Goal: Task Accomplishment & Management: Manage account settings

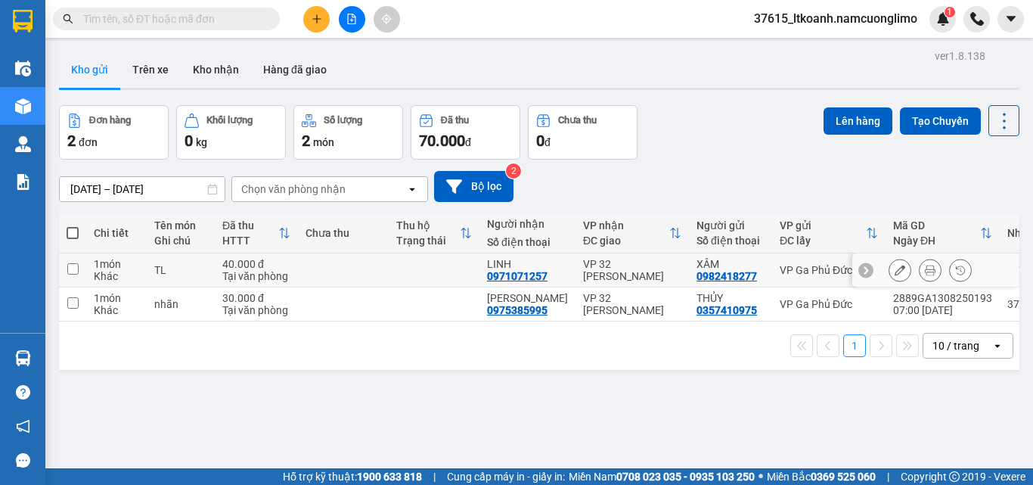
click at [403, 272] on td at bounding box center [434, 270] width 91 height 34
checkbox input "true"
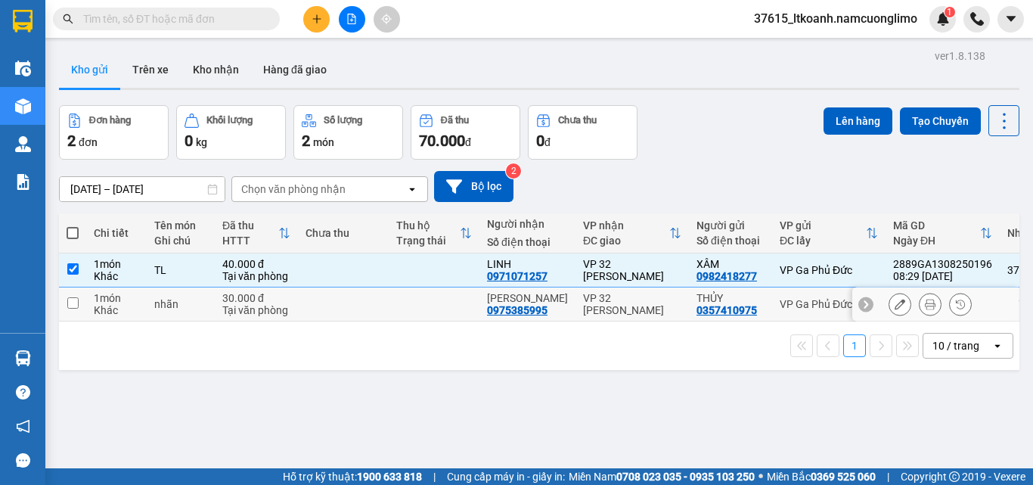
click at [399, 307] on td at bounding box center [434, 304] width 91 height 34
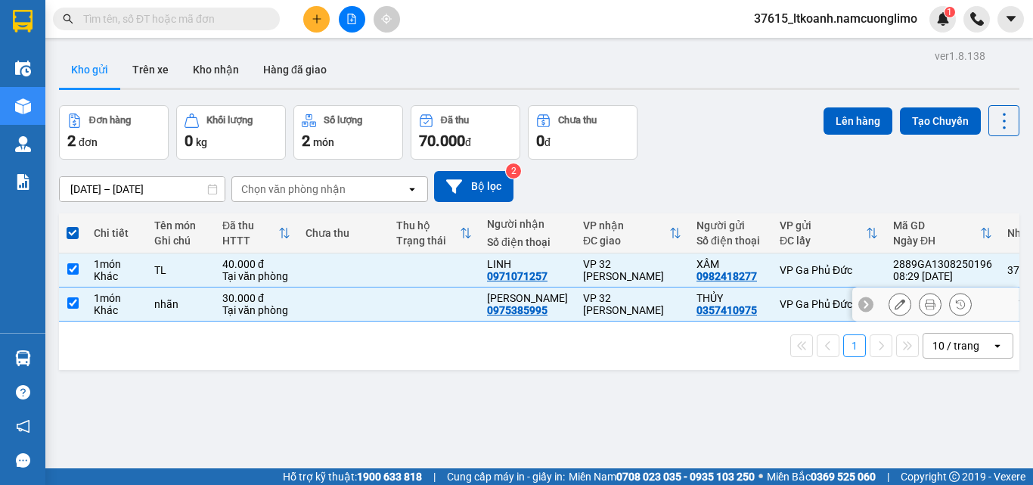
click at [395, 307] on td at bounding box center [434, 304] width 91 height 34
checkbox input "false"
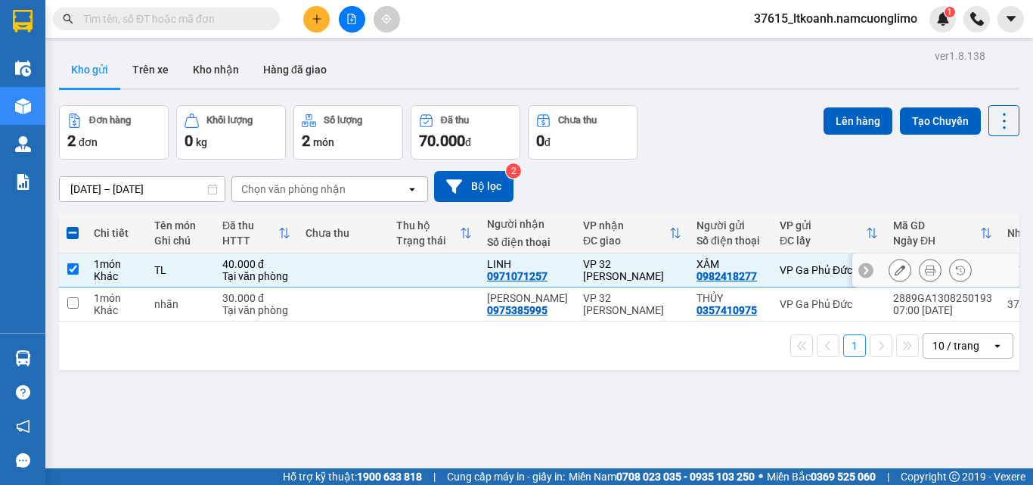
click at [421, 273] on td at bounding box center [434, 270] width 91 height 34
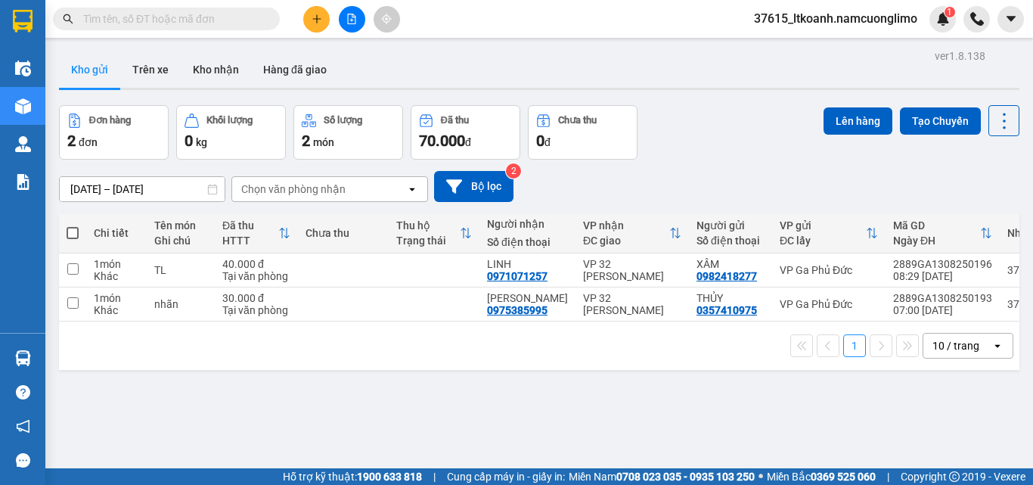
click at [719, 149] on div "Đơn hàng 2 đơn Khối lượng 0 kg Số lượng 2 món Đã thu 70.000 đ Chưa thu 0 đ Lên …" at bounding box center [539, 132] width 961 height 54
click at [615, 267] on div "VP 32 [PERSON_NAME]" at bounding box center [632, 270] width 98 height 24
checkbox input "true"
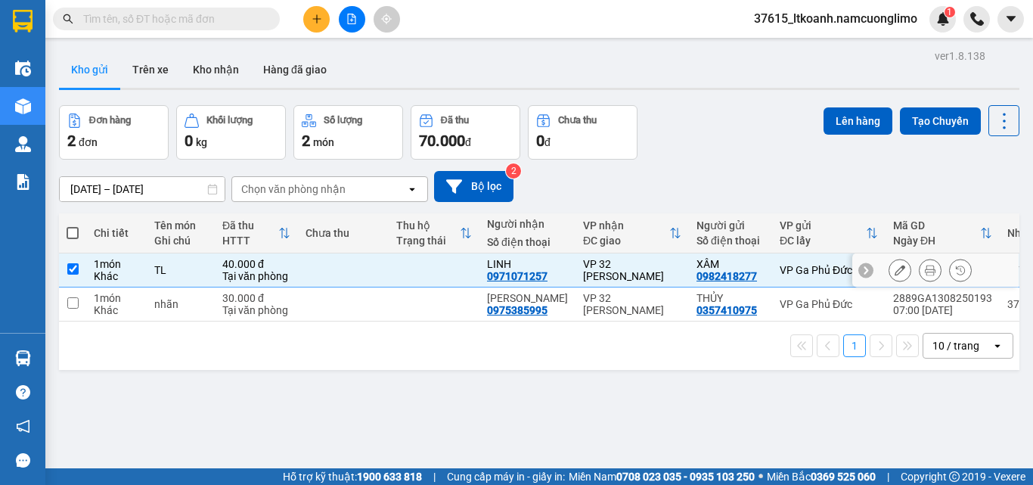
click at [608, 317] on td "VP 32 [PERSON_NAME]" at bounding box center [632, 304] width 113 height 34
checkbox input "true"
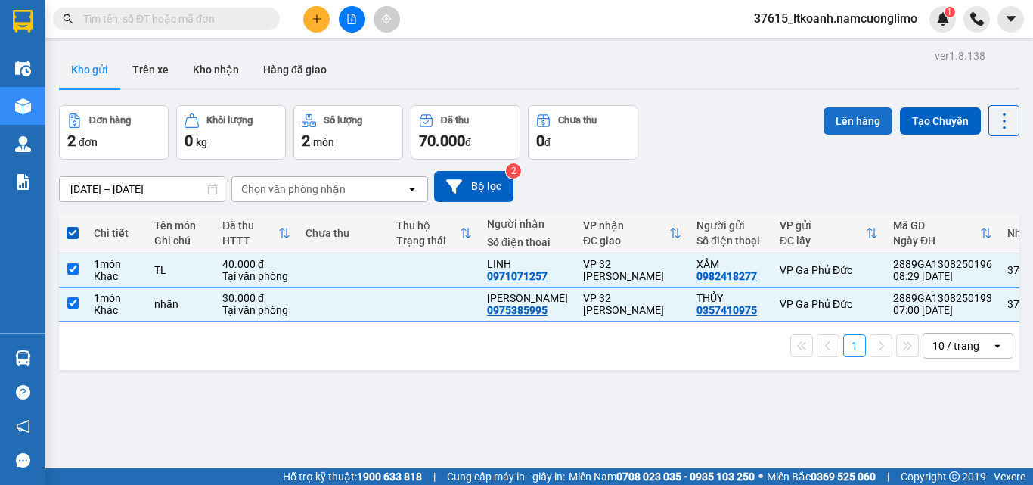
click at [848, 117] on button "Lên hàng" at bounding box center [858, 120] width 69 height 27
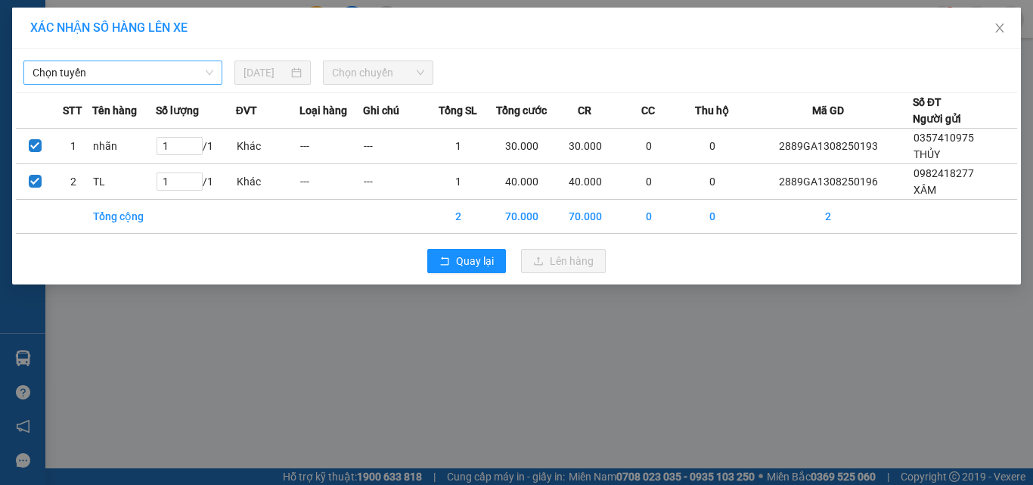
click at [179, 71] on span "Chọn tuyến" at bounding box center [123, 72] width 181 height 23
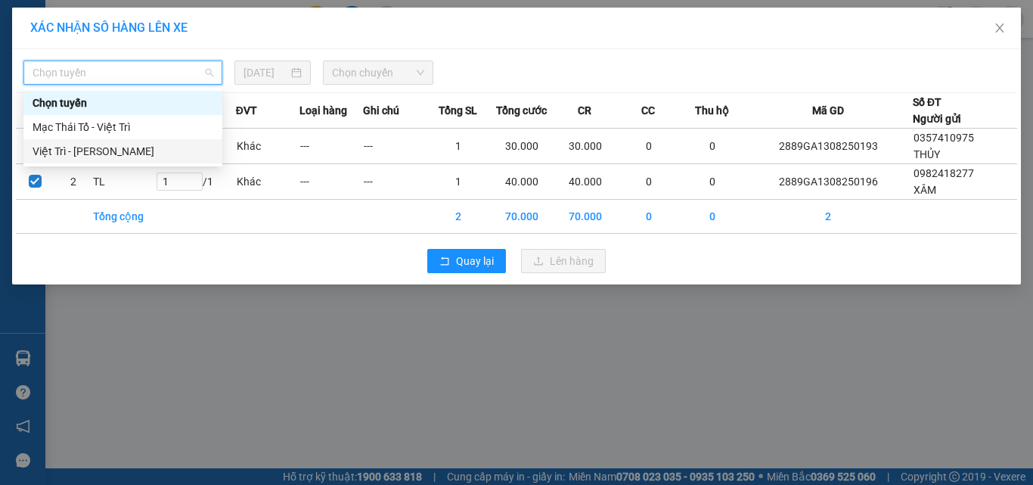
click at [124, 152] on div "Việt Trì - [PERSON_NAME]" at bounding box center [123, 151] width 181 height 17
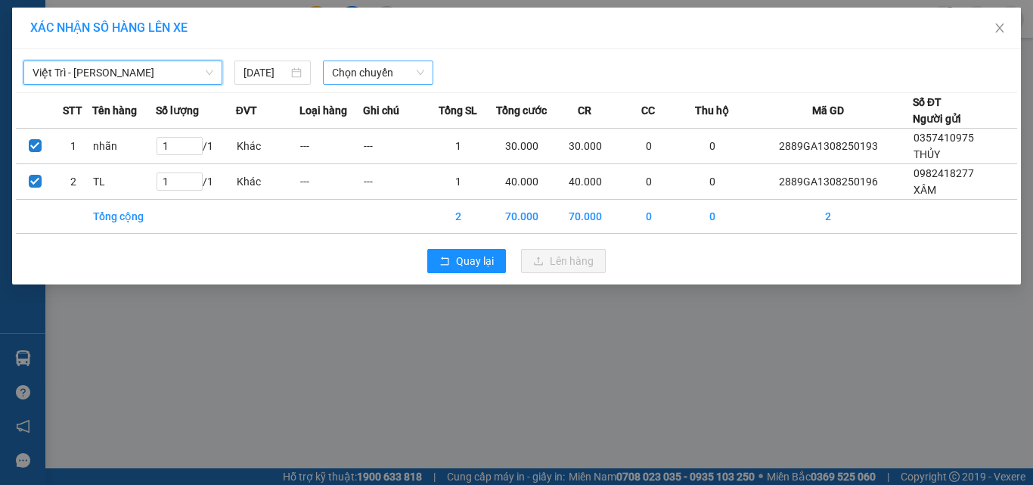
click at [357, 78] on span "Chọn chuyến" at bounding box center [378, 72] width 93 height 23
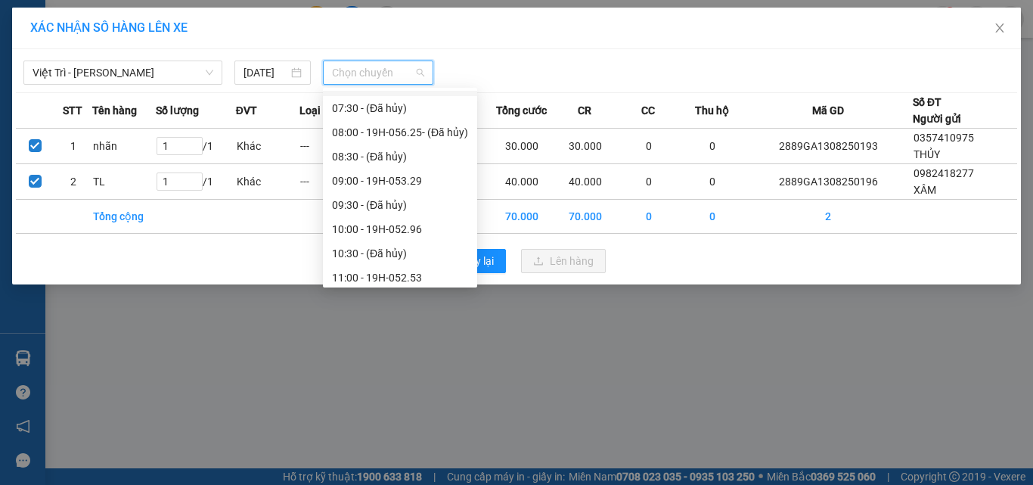
scroll to position [151, 0]
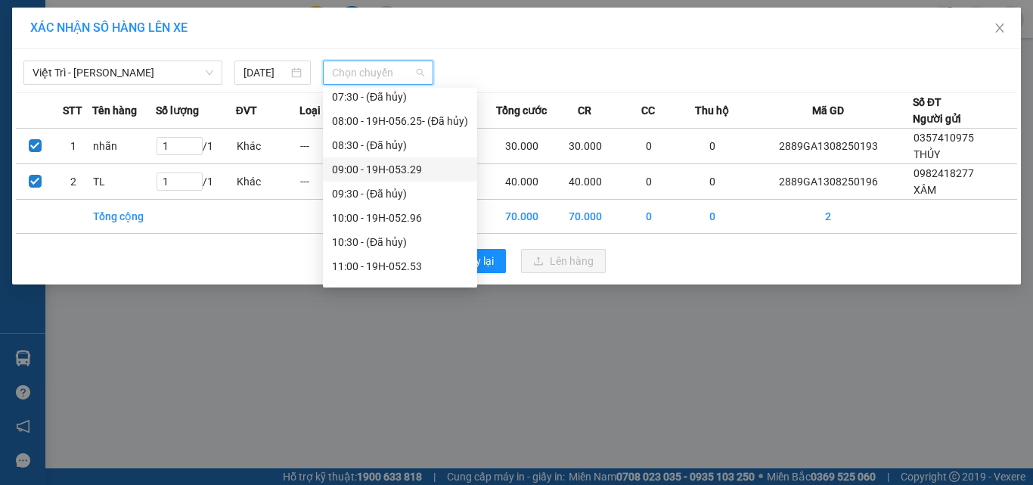
click at [439, 169] on div "09:00 - 19H-053.29" at bounding box center [400, 169] width 136 height 17
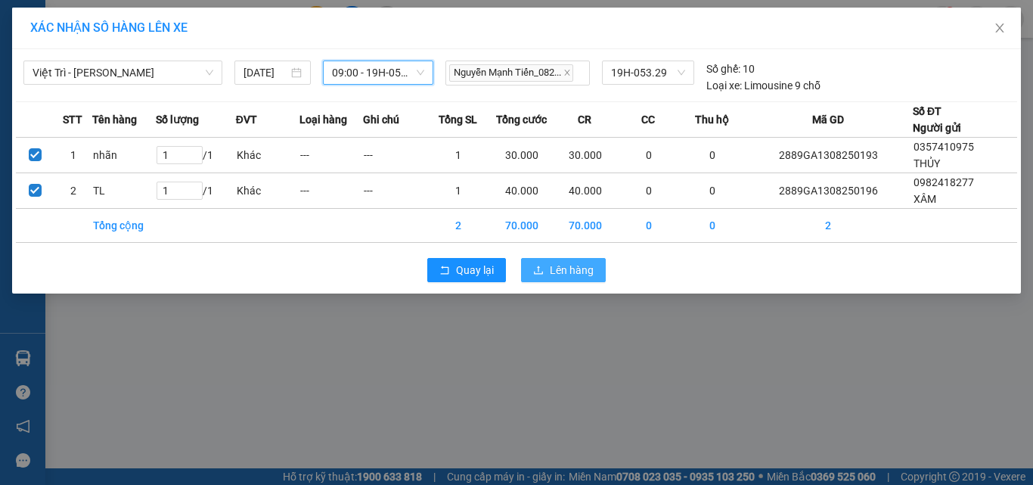
click at [561, 273] on span "Lên hàng" at bounding box center [572, 270] width 44 height 17
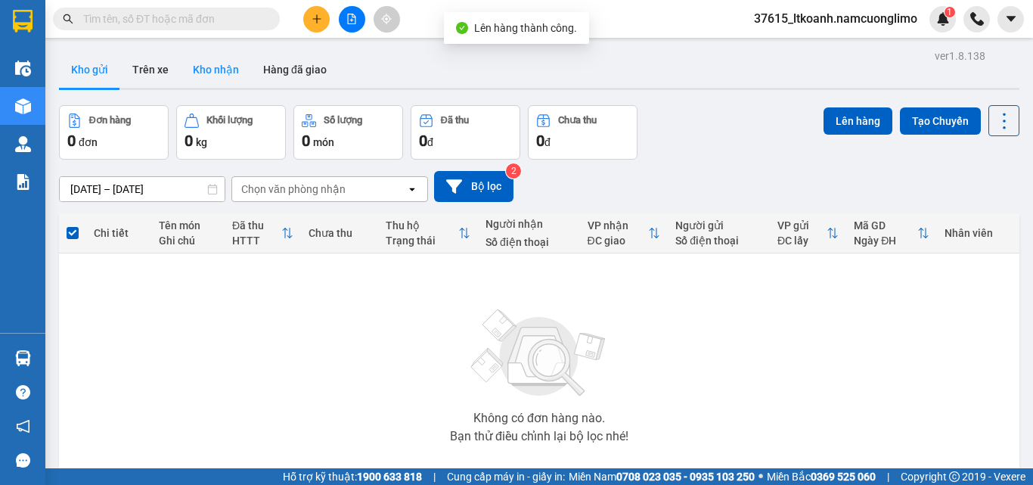
click at [197, 63] on button "Kho nhận" at bounding box center [216, 69] width 70 height 36
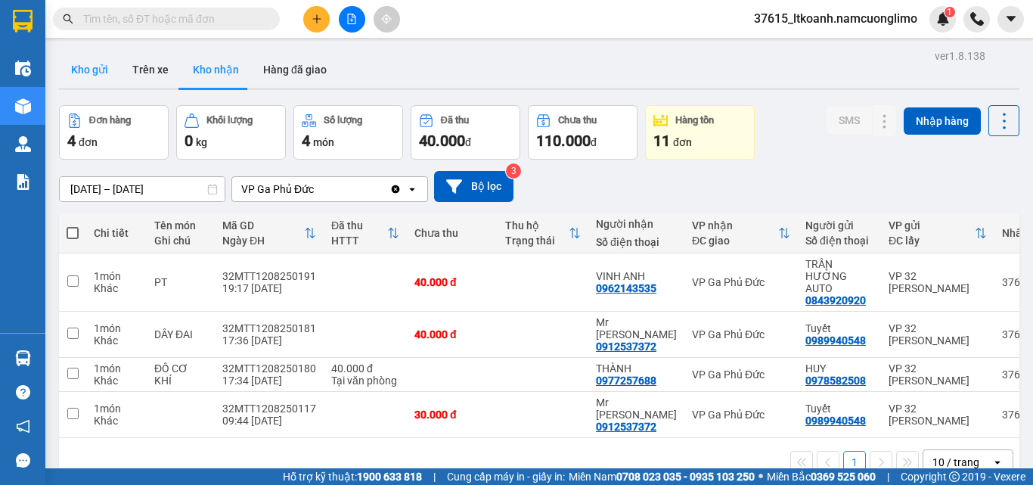
click at [88, 79] on button "Kho gửi" at bounding box center [89, 69] width 61 height 36
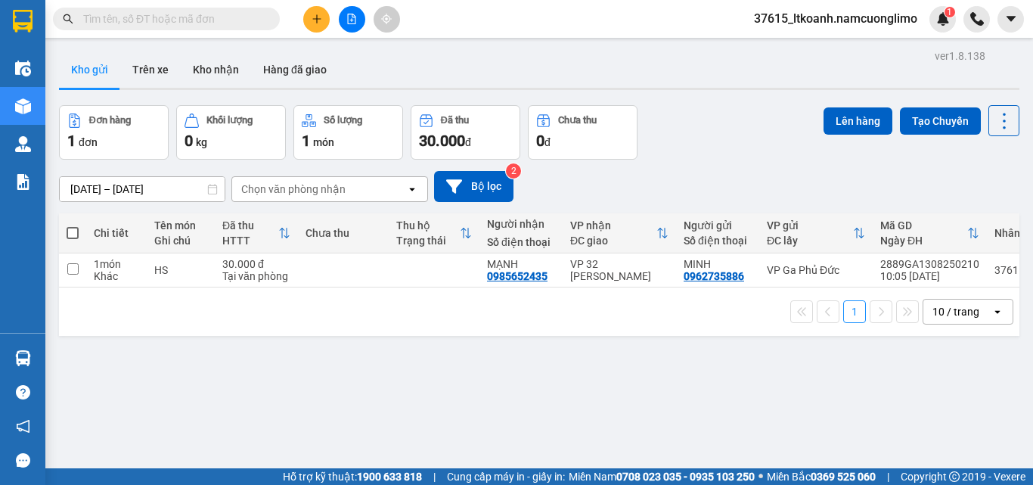
click at [640, 185] on div "[DATE] – [DATE] Press the down arrow key to interact with the calendar and sele…" at bounding box center [539, 186] width 961 height 31
drag, startPoint x: 548, startPoint y: 278, endPoint x: 476, endPoint y: 286, distance: 73.1
click at [476, 286] on tr "1 món Khác HS 30.000 đ Tại văn phòng MẠNH 0985652435 VP 32 Mạc Thái Tổ MINH 096…" at bounding box center [603, 270] width 1088 height 34
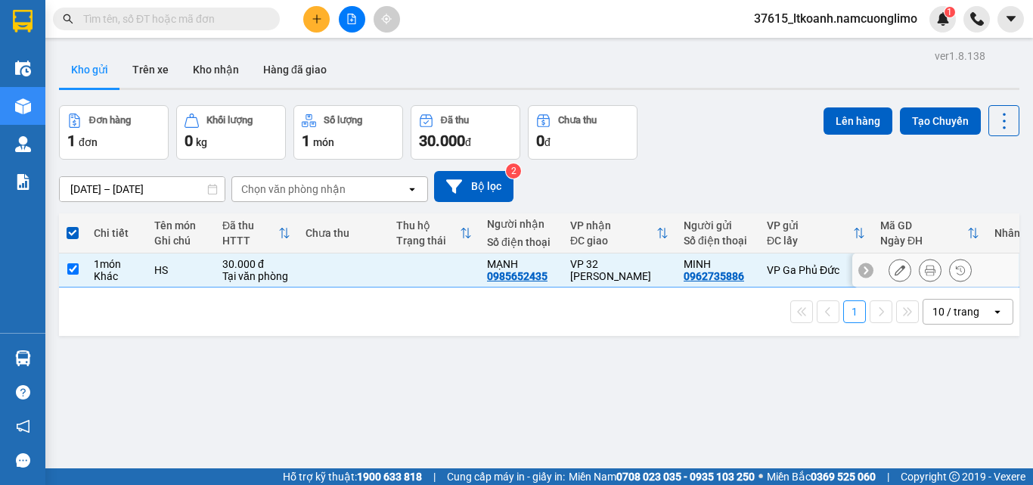
click at [742, 283] on td "MINH 0962735886" at bounding box center [717, 270] width 83 height 34
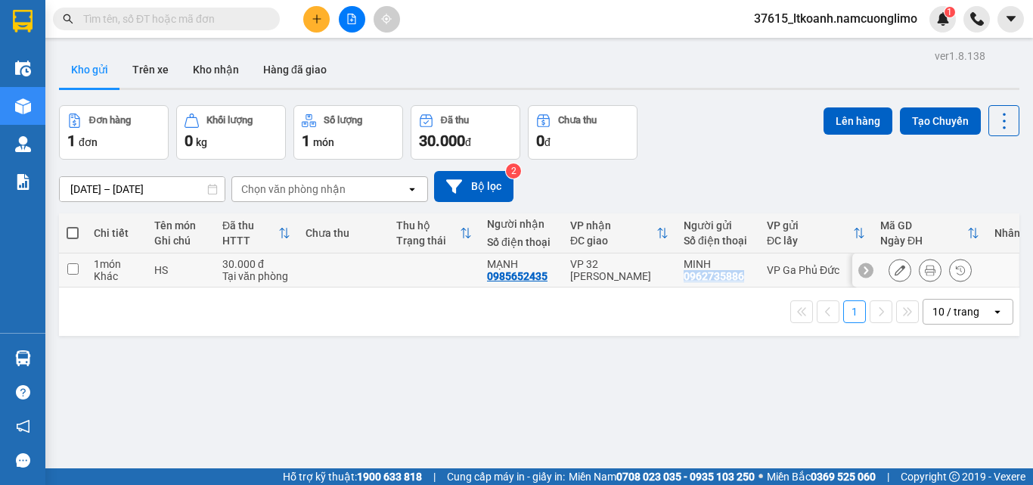
drag, startPoint x: 754, startPoint y: 277, endPoint x: 682, endPoint y: 278, distance: 72.6
click at [682, 278] on td "MINH 0962735886" at bounding box center [717, 270] width 83 height 34
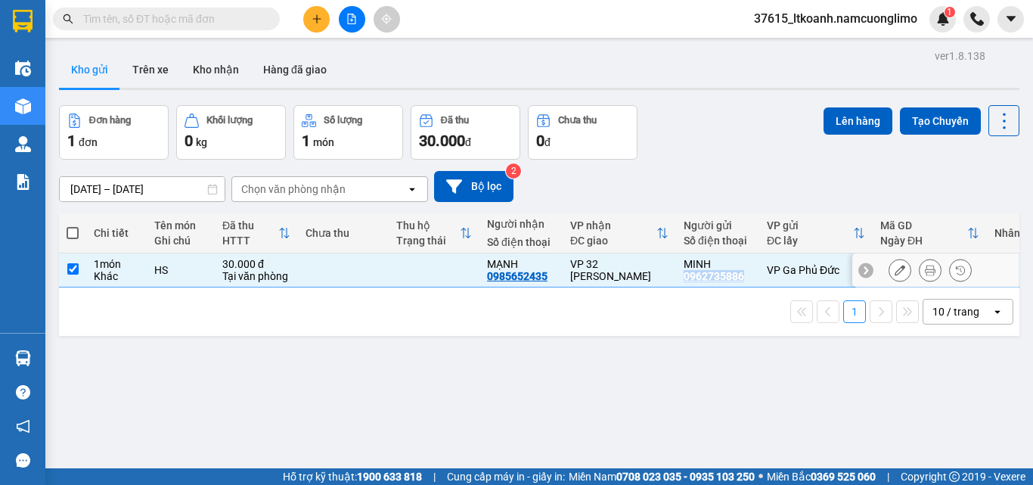
copy div "0962735886"
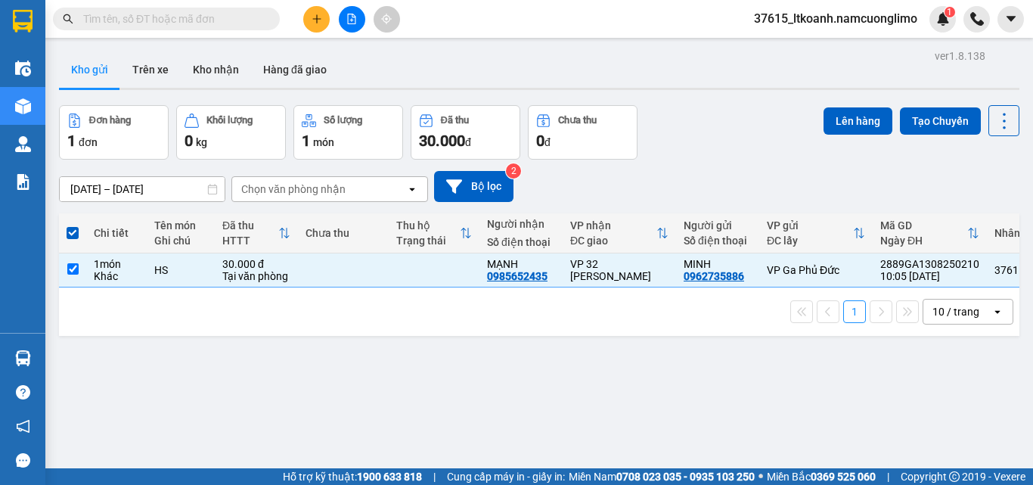
click at [275, 321] on div "1 10 / trang open" at bounding box center [539, 312] width 949 height 26
click at [70, 267] on input "checkbox" at bounding box center [72, 268] width 11 height 11
checkbox input "false"
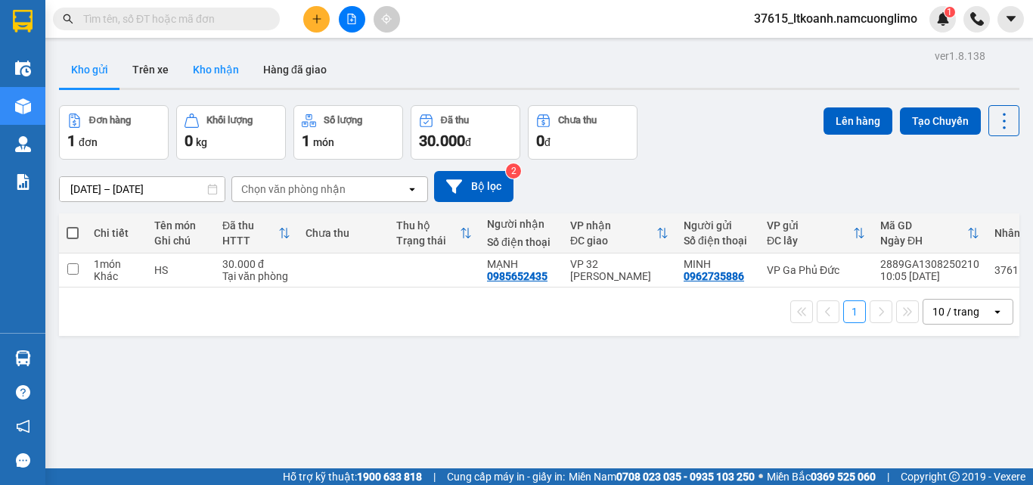
click at [207, 64] on button "Kho nhận" at bounding box center [216, 69] width 70 height 36
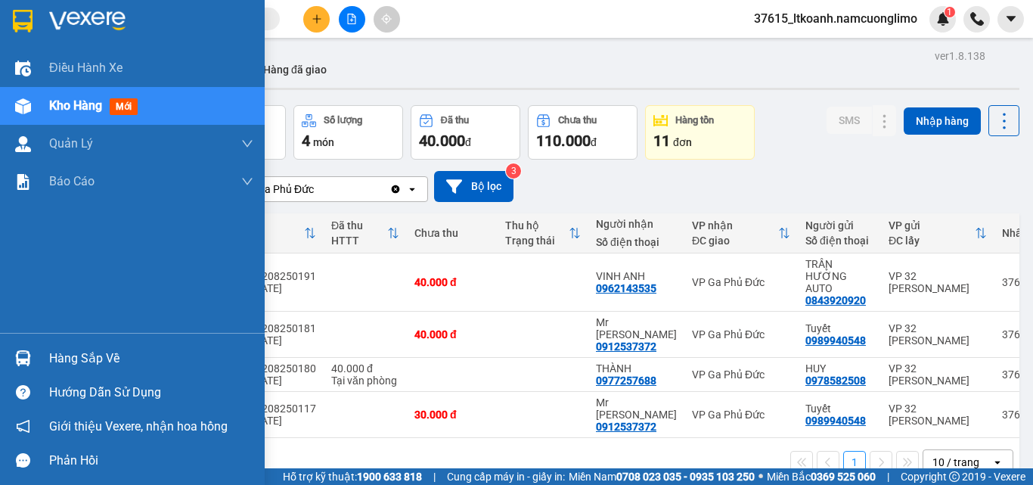
click at [28, 370] on div at bounding box center [23, 358] width 26 height 26
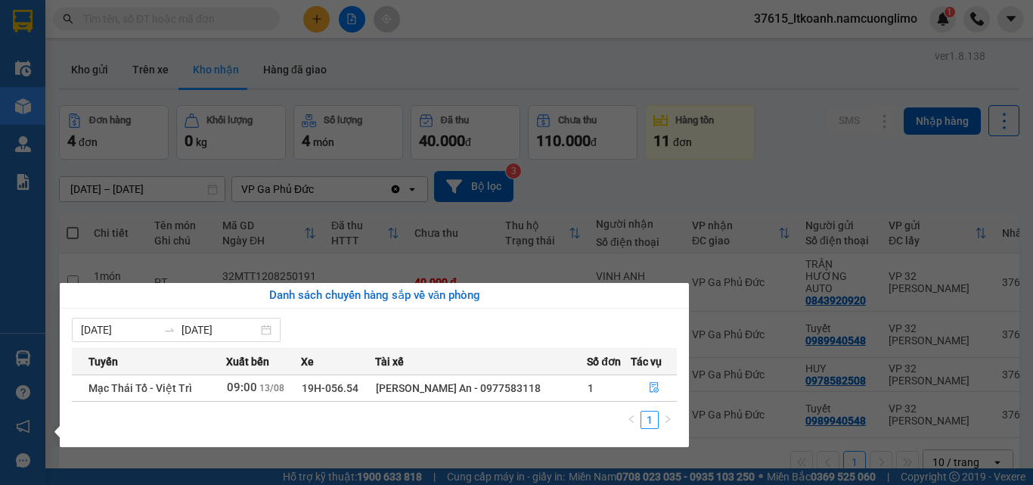
click at [827, 148] on section "Kết quả tìm kiếm ( 0 ) Bộ lọc No Data 37615_ltkoanh.namcuonglimo 1 Điều hành xe…" at bounding box center [516, 242] width 1033 height 485
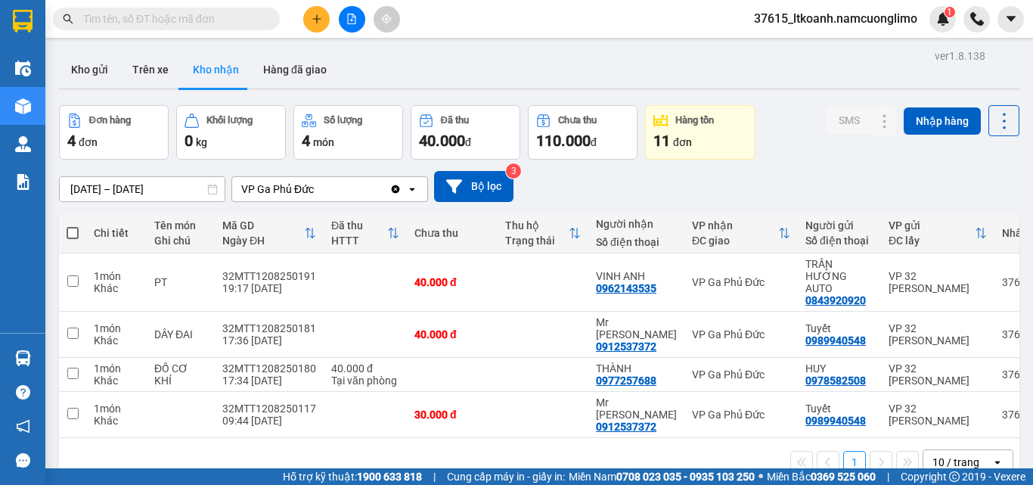
click at [734, 197] on div "[DATE] – [DATE] Press the down arrow key to interact with the calendar and sele…" at bounding box center [539, 186] width 961 height 31
click at [729, 173] on div "[DATE] – [DATE] Press the down arrow key to interact with the calendar and sele…" at bounding box center [539, 186] width 961 height 31
click at [728, 175] on div "[DATE] – [DATE] Press the down arrow key to interact with the calendar and sele…" at bounding box center [539, 186] width 961 height 31
click at [521, 51] on div "ver 1.8.138 Kho gửi Trên xe Kho nhận Hàng đã giao Đơn hàng 4 đơn Khối lượng 0 k…" at bounding box center [539, 287] width 973 height 485
click at [531, 44] on main "ver 1.8.138 Kho gửi Trên xe Kho nhận Hàng đã giao Đơn hàng 4 đơn Khối lượng 0 k…" at bounding box center [516, 234] width 1033 height 468
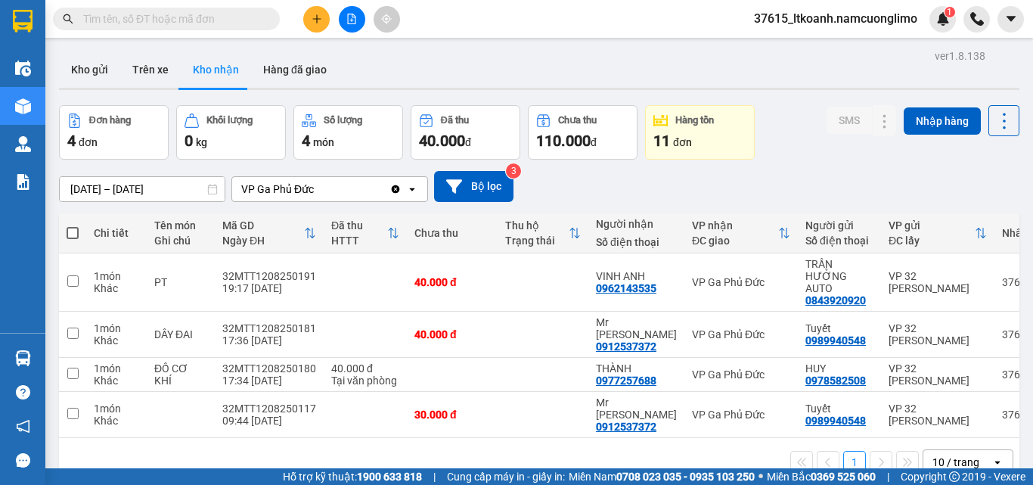
click at [691, 181] on div "[DATE] – [DATE] Press the down arrow key to interact with the calendar and sele…" at bounding box center [539, 186] width 961 height 31
click at [456, 87] on div "Kho gửi Trên xe Kho nhận Hàng đã giao" at bounding box center [539, 71] width 961 height 40
click at [452, 80] on div "Kho gửi Trên xe Kho nhận Hàng đã giao" at bounding box center [539, 71] width 961 height 40
click at [415, 52] on div "Kho gửi Trên xe Kho nhận Hàng đã giao" at bounding box center [539, 71] width 961 height 40
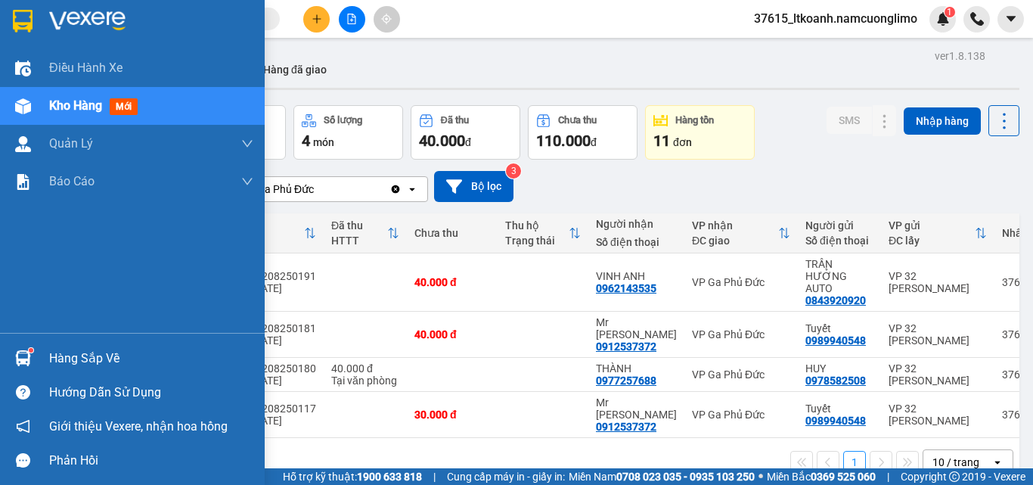
click at [2, 359] on div "Hàng sắp về" at bounding box center [132, 358] width 265 height 34
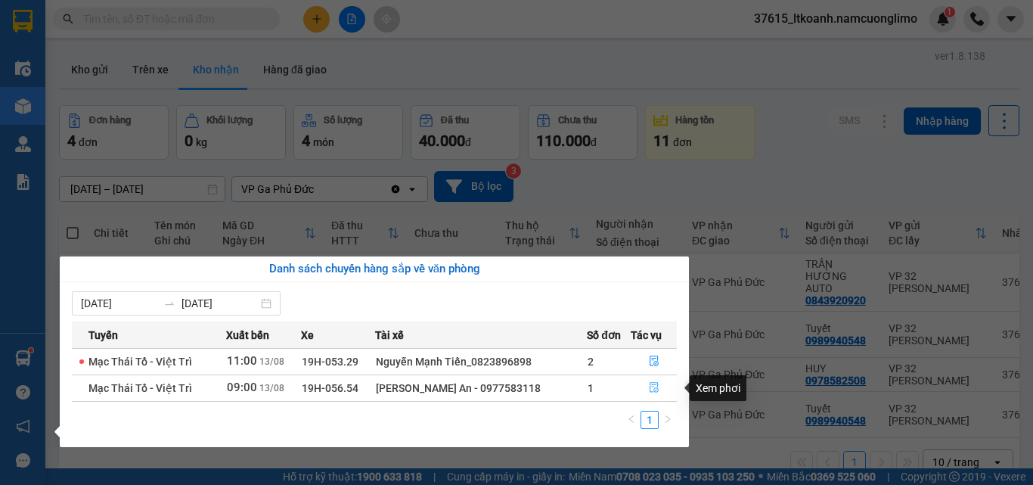
click at [657, 382] on icon "file-done" at bounding box center [654, 387] width 11 height 11
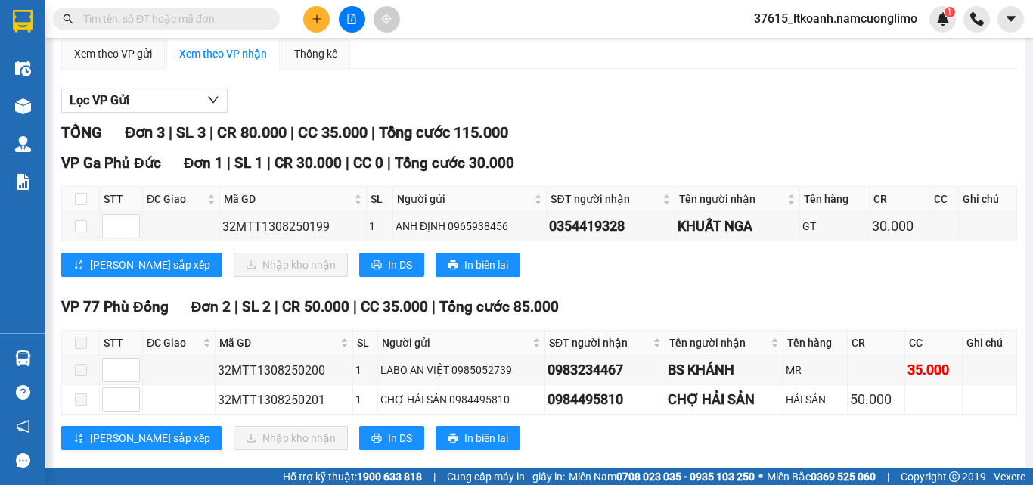
scroll to position [151, 0]
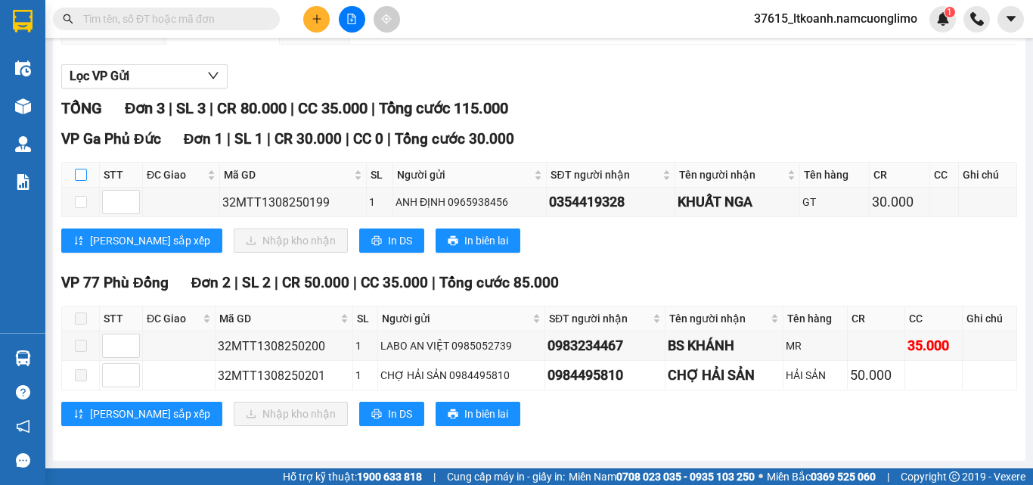
click at [81, 179] on input "checkbox" at bounding box center [81, 175] width 12 height 12
checkbox input "true"
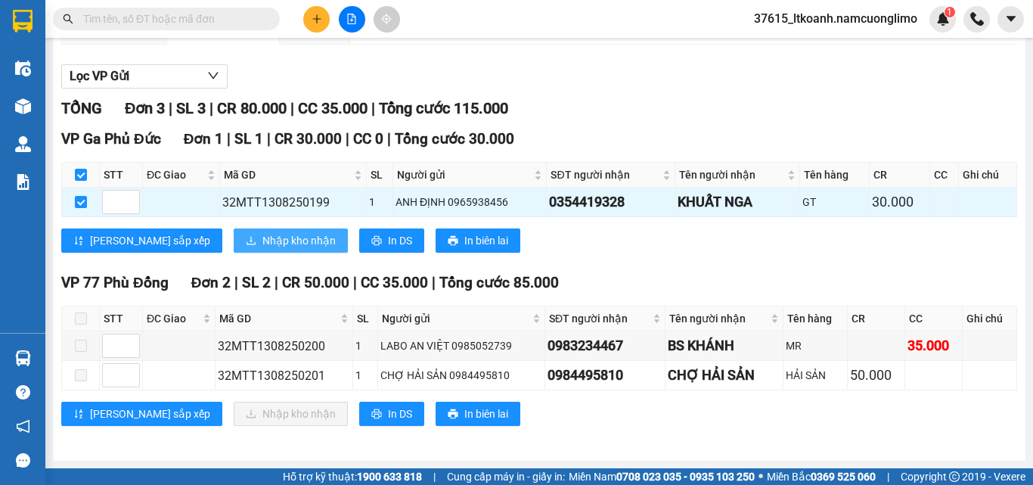
click at [264, 249] on span "Nhập kho nhận" at bounding box center [298, 240] width 73 height 17
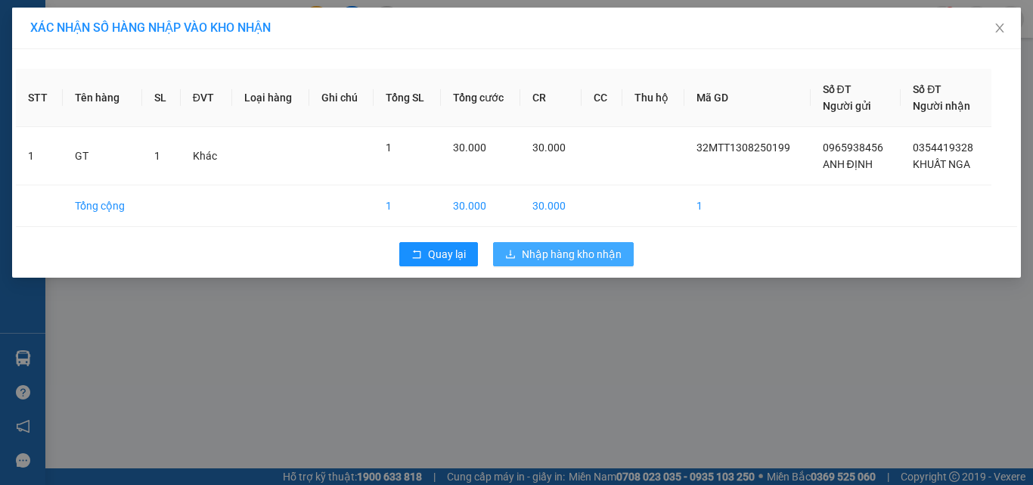
click at [602, 249] on span "Nhập hàng kho nhận" at bounding box center [572, 254] width 100 height 17
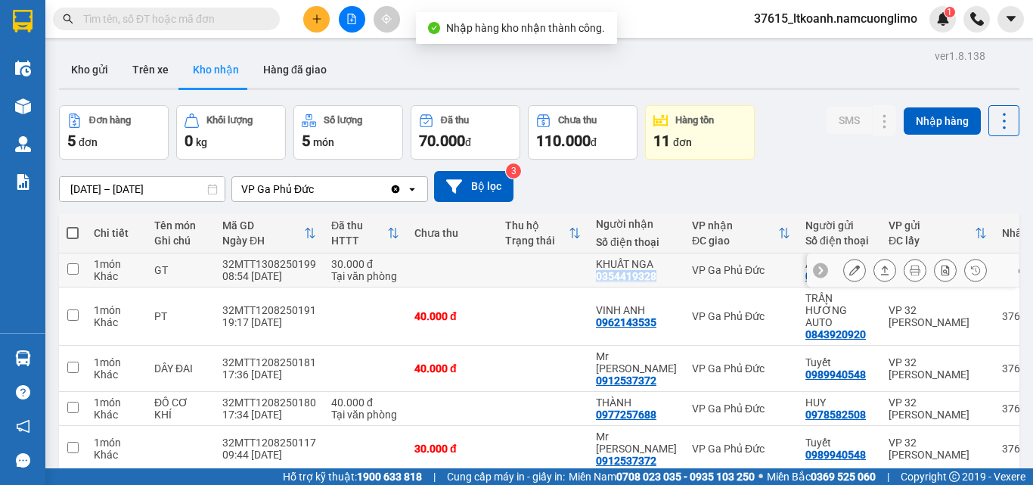
drag, startPoint x: 659, startPoint y: 278, endPoint x: 591, endPoint y: 279, distance: 67.3
click at [591, 279] on tr "1 món Khác GT 32MTT1308250199 08:54 [DATE] 30.000 đ Tại văn phòng KHUẤT NGA 035…" at bounding box center [662, 270] width 1206 height 34
checkbox input "true"
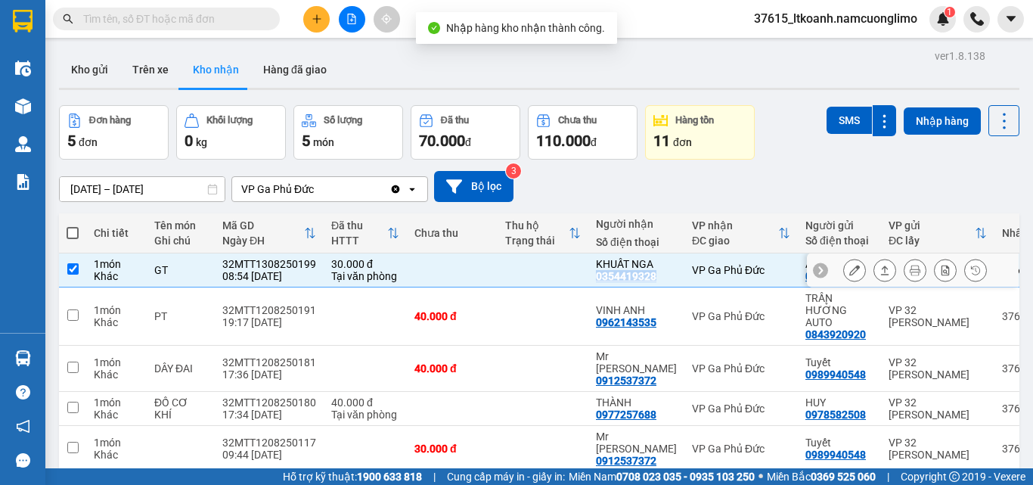
copy div "0354419328"
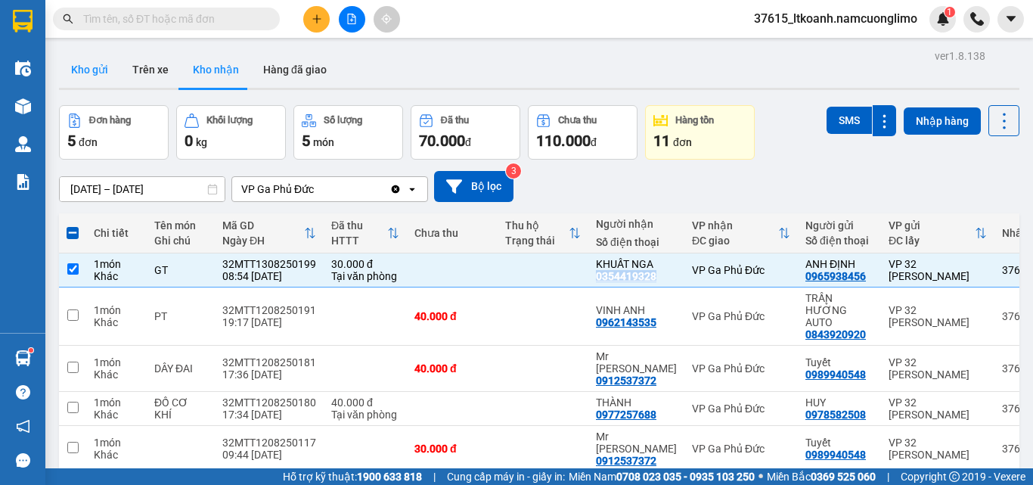
click at [90, 71] on button "Kho gửi" at bounding box center [89, 69] width 61 height 36
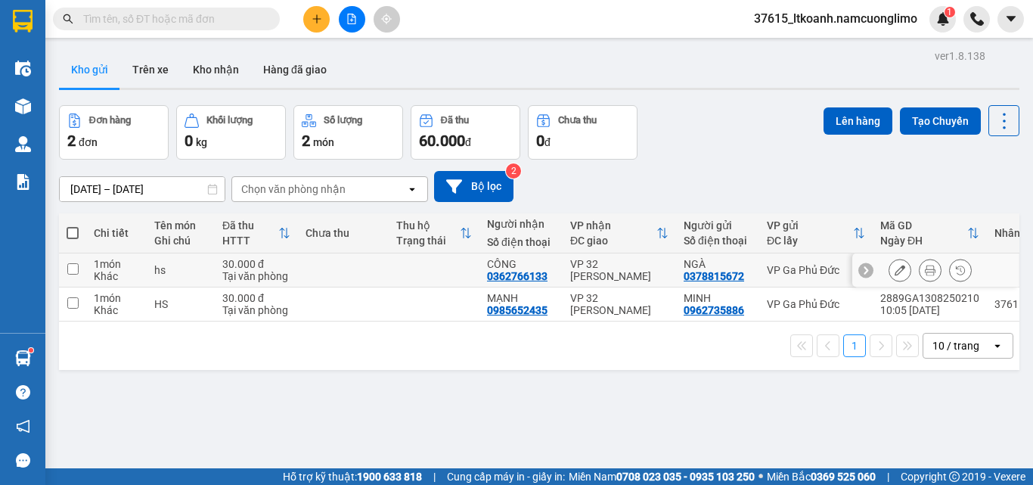
click at [592, 270] on div "VP 32 [PERSON_NAME]" at bounding box center [619, 270] width 98 height 24
checkbox input "true"
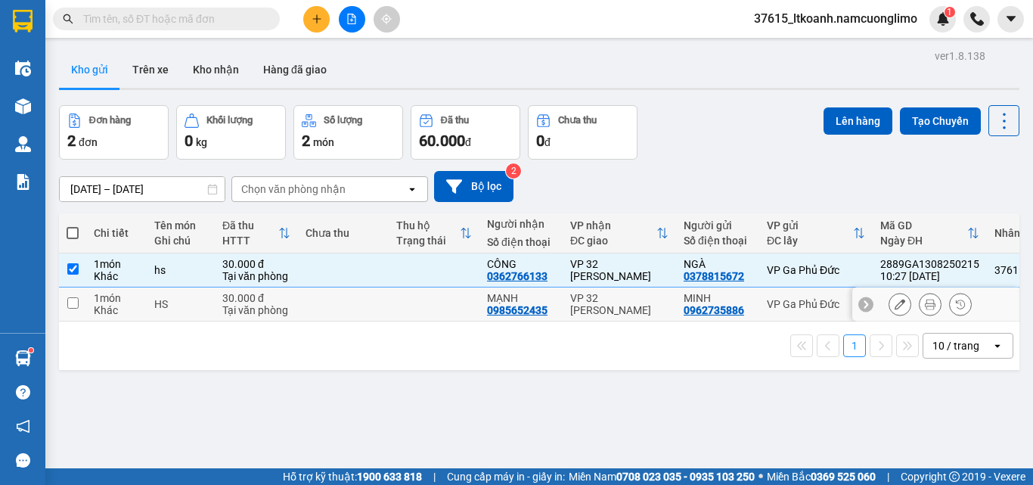
click at [598, 304] on div "VP 32 [PERSON_NAME]" at bounding box center [619, 304] width 98 height 24
checkbox input "true"
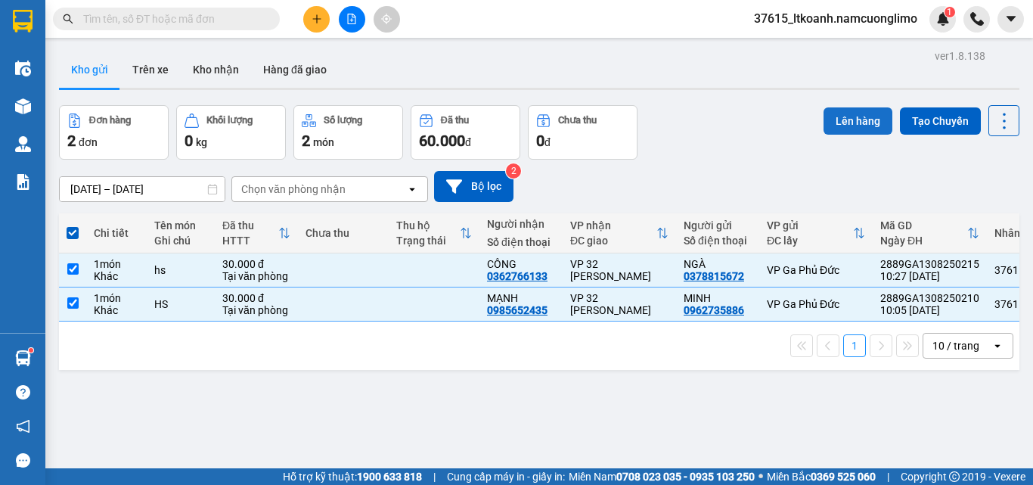
click at [834, 119] on button "Lên hàng" at bounding box center [858, 120] width 69 height 27
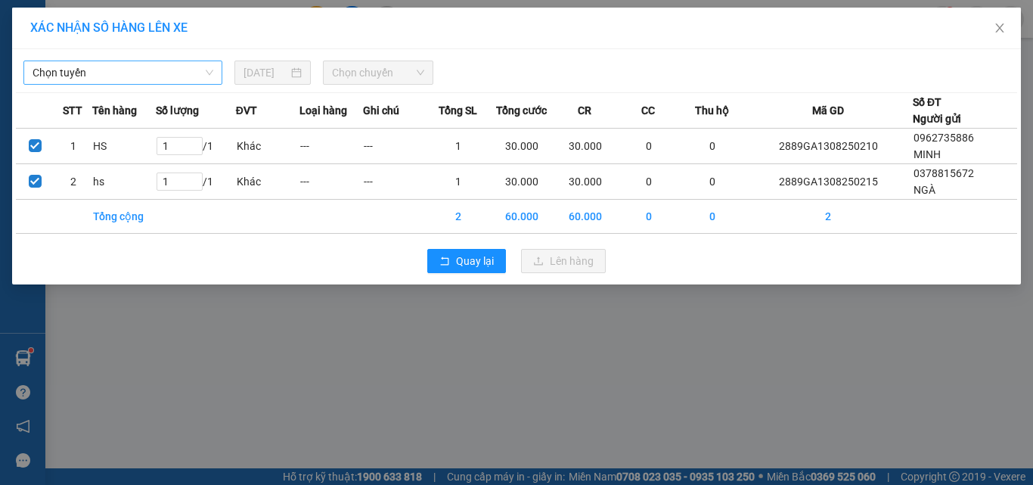
click at [180, 76] on span "Chọn tuyến" at bounding box center [123, 72] width 181 height 23
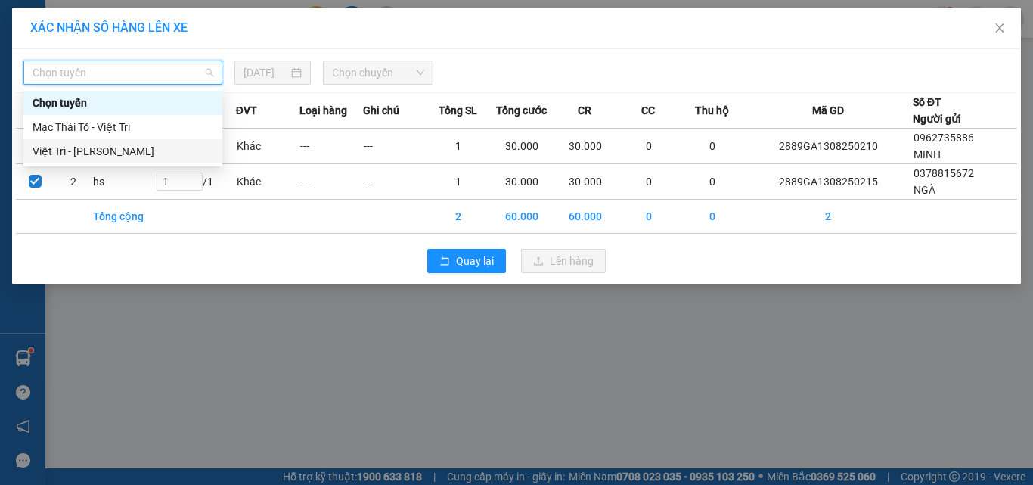
click at [91, 145] on div "Việt Trì - [PERSON_NAME]" at bounding box center [123, 151] width 181 height 17
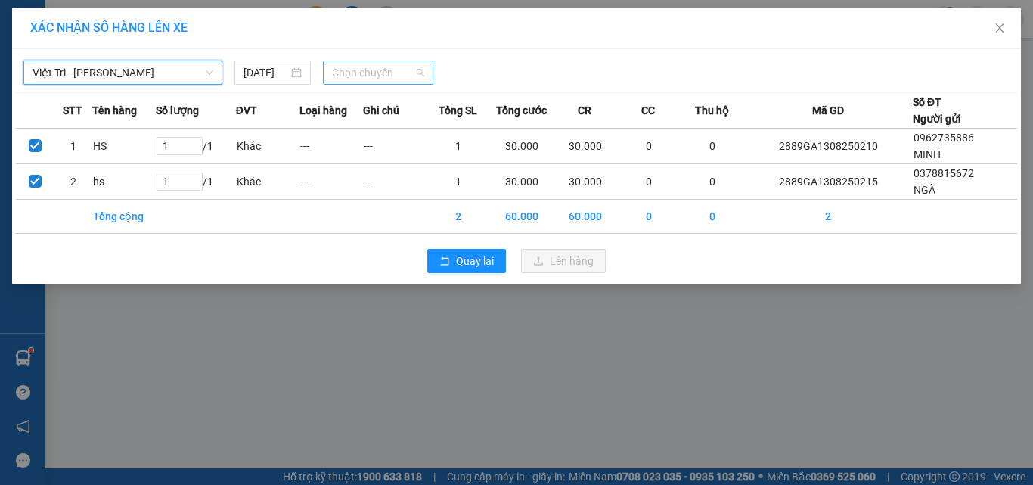
click at [384, 76] on span "Chọn chuyến" at bounding box center [378, 72] width 93 height 23
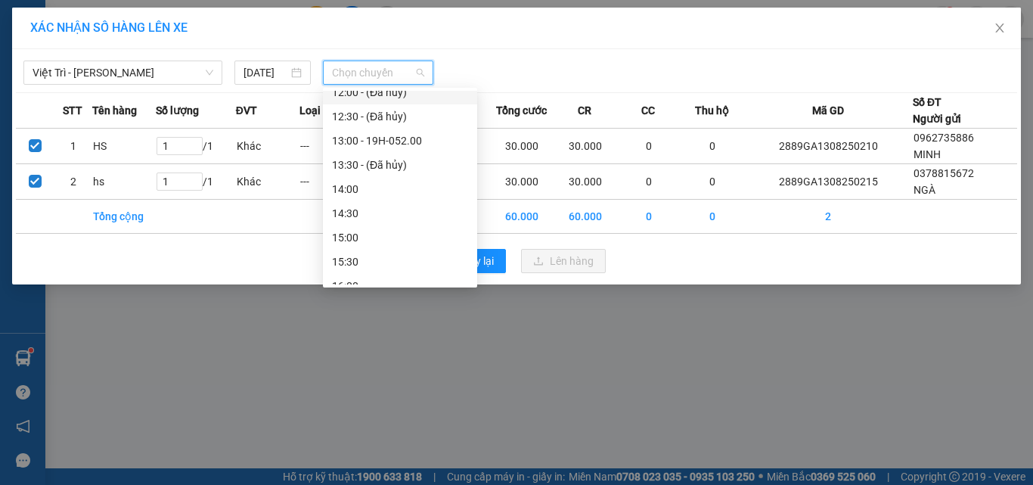
scroll to position [303, 0]
click at [401, 110] on div "11:00 - 19H-052.53" at bounding box center [400, 115] width 136 height 17
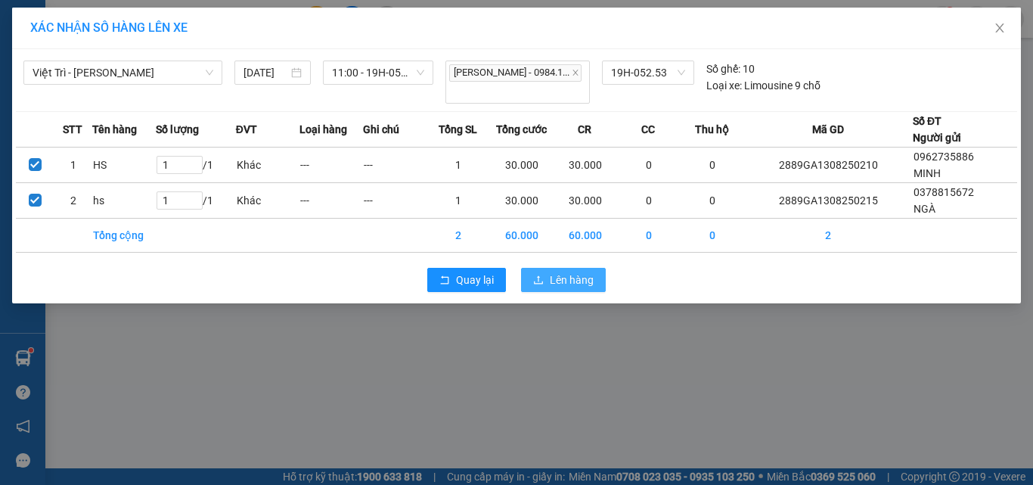
click at [578, 272] on span "Lên hàng" at bounding box center [572, 280] width 44 height 17
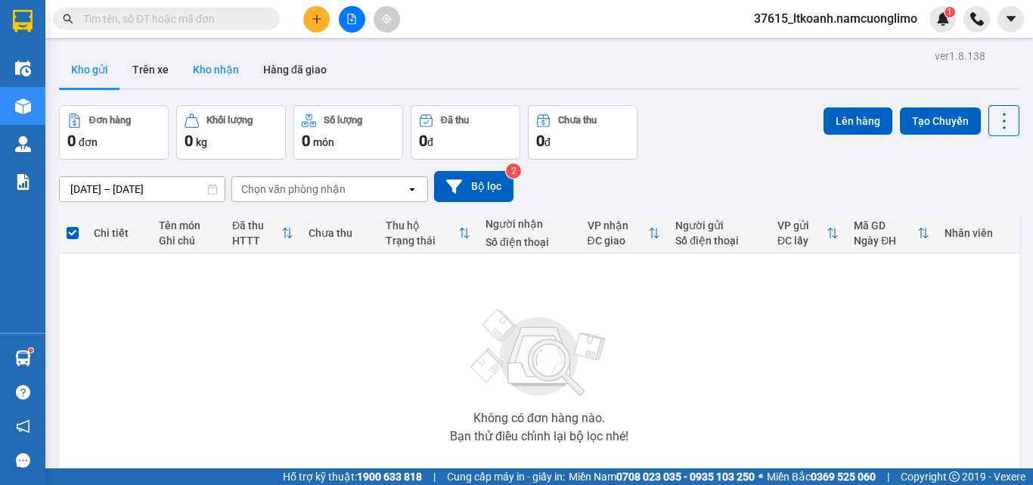
drag, startPoint x: 251, startPoint y: 62, endPoint x: 230, endPoint y: 67, distance: 21.8
click at [241, 64] on div "Kho gửi Trên xe Kho nhận Hàng đã giao" at bounding box center [539, 71] width 961 height 40
click at [230, 67] on button "Kho nhận" at bounding box center [216, 69] width 70 height 36
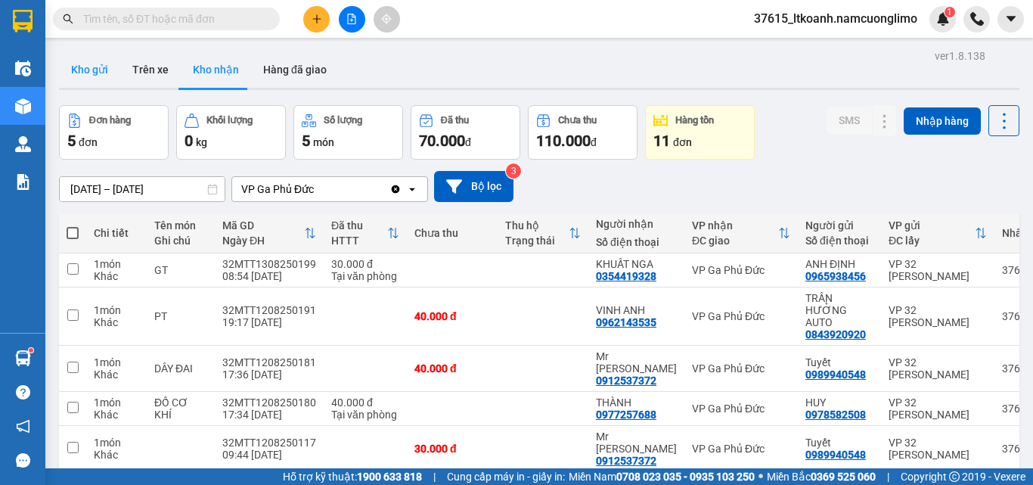
click at [95, 70] on button "Kho gửi" at bounding box center [89, 69] width 61 height 36
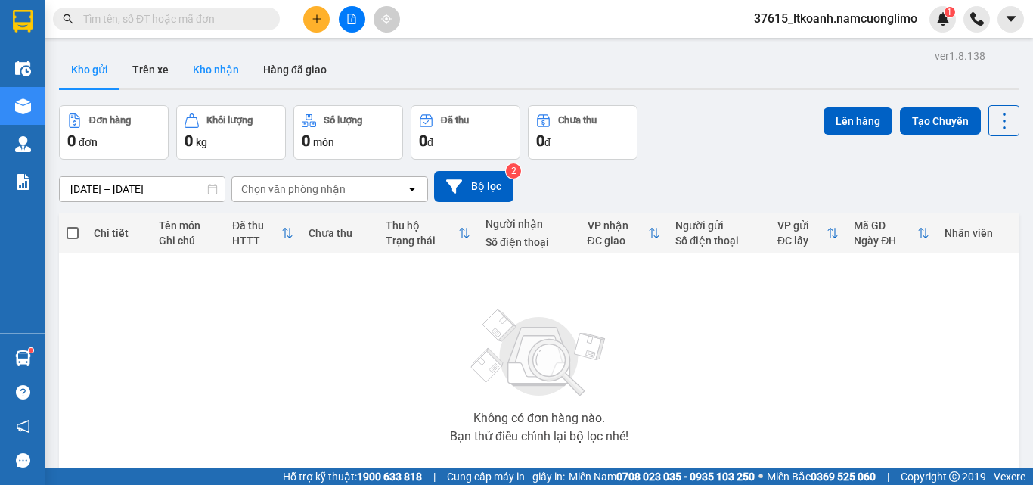
click at [221, 73] on button "Kho nhận" at bounding box center [216, 69] width 70 height 36
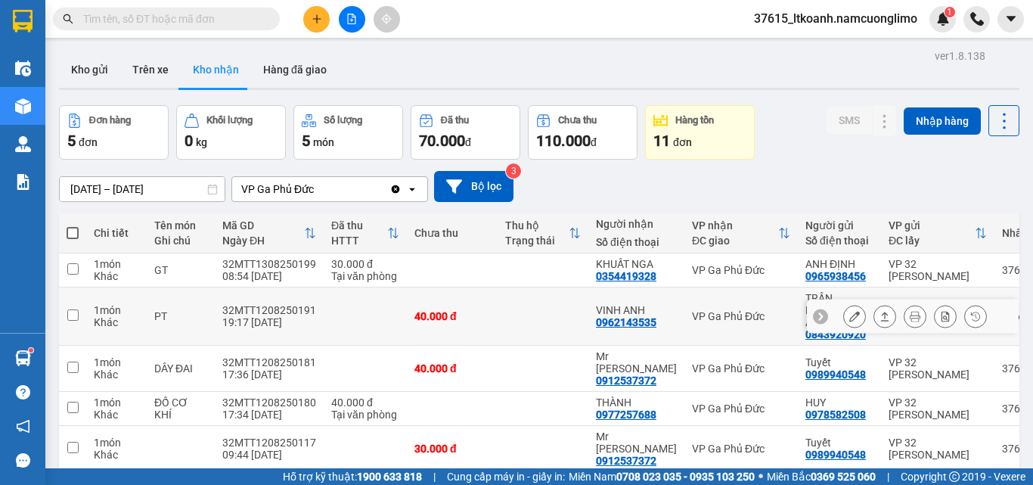
click at [696, 310] on div "VP Ga Phủ Đức" at bounding box center [741, 316] width 98 height 12
checkbox input "true"
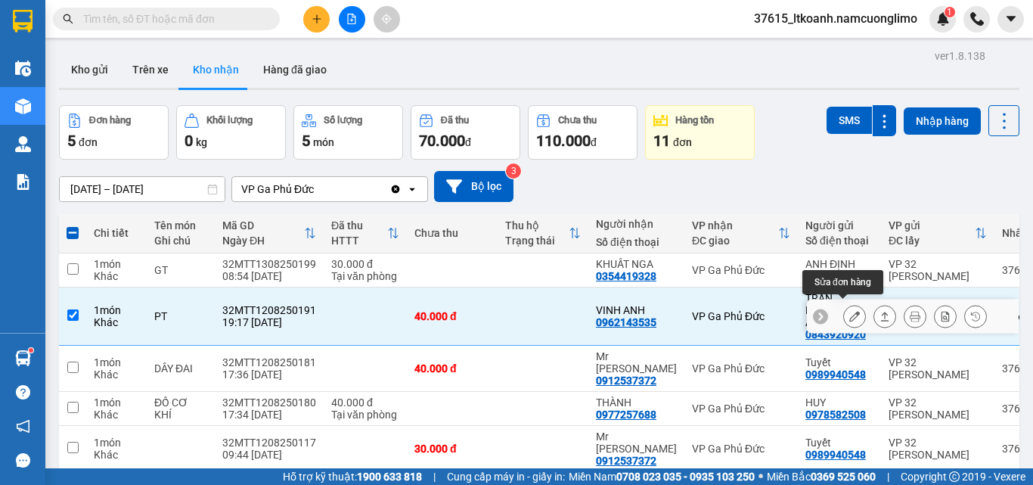
click at [849, 312] on icon at bounding box center [854, 316] width 11 height 11
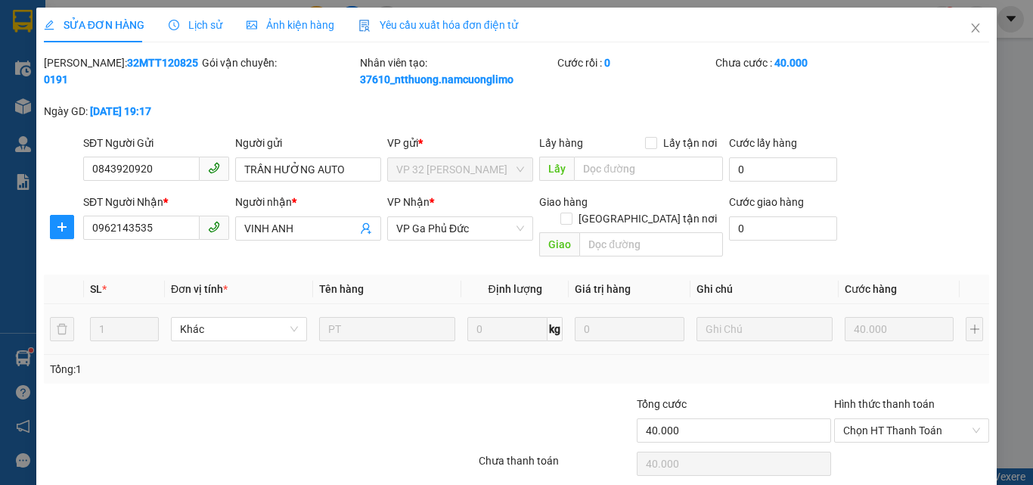
type input "0843920920"
type input "TRẦN HƯỞNG AUTO"
type input "0962143535"
type input "VINH ANH"
type input "40.000"
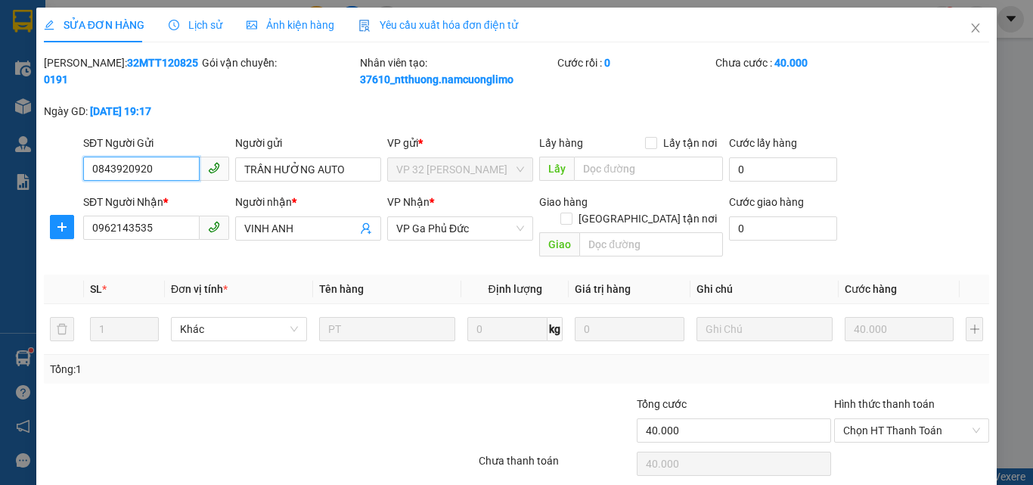
scroll to position [42, 0]
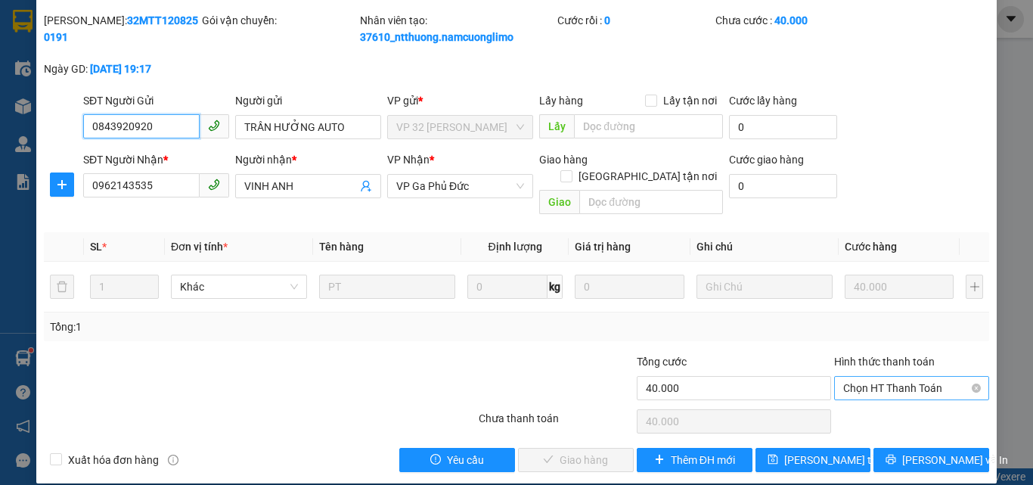
click at [858, 377] on span "Chọn HT Thanh Toán" at bounding box center [911, 388] width 137 height 23
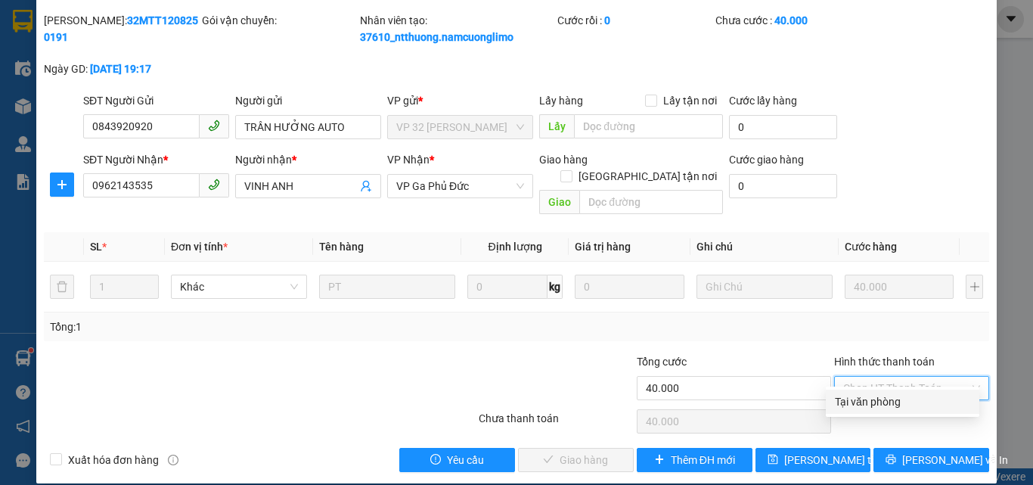
click at [876, 399] on div "Tại văn phòng" at bounding box center [902, 401] width 135 height 17
type input "0"
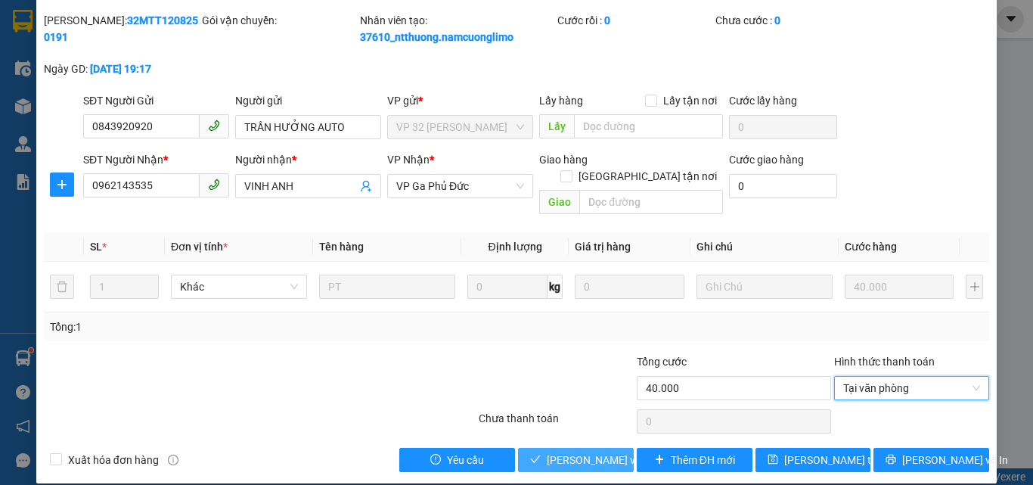
click at [547, 452] on span "[PERSON_NAME] và Giao hàng" at bounding box center [619, 460] width 145 height 17
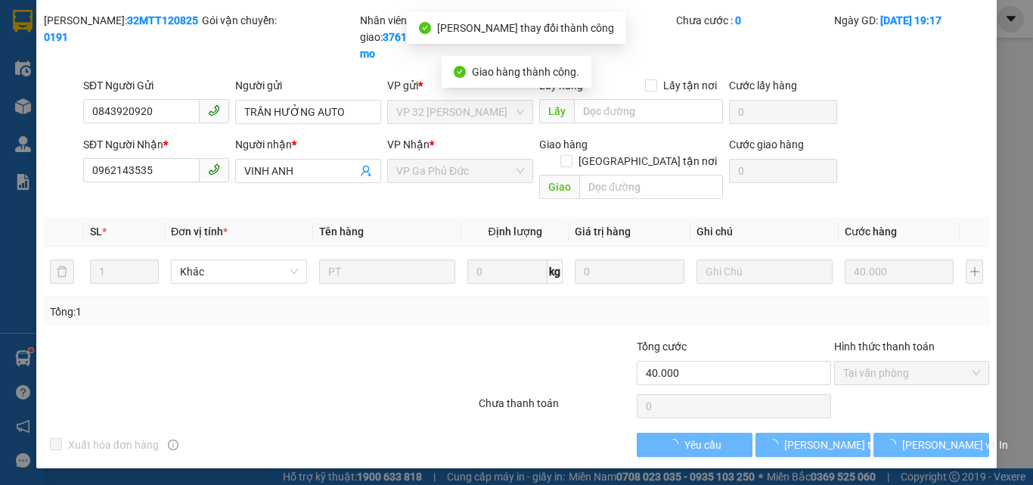
scroll to position [0, 0]
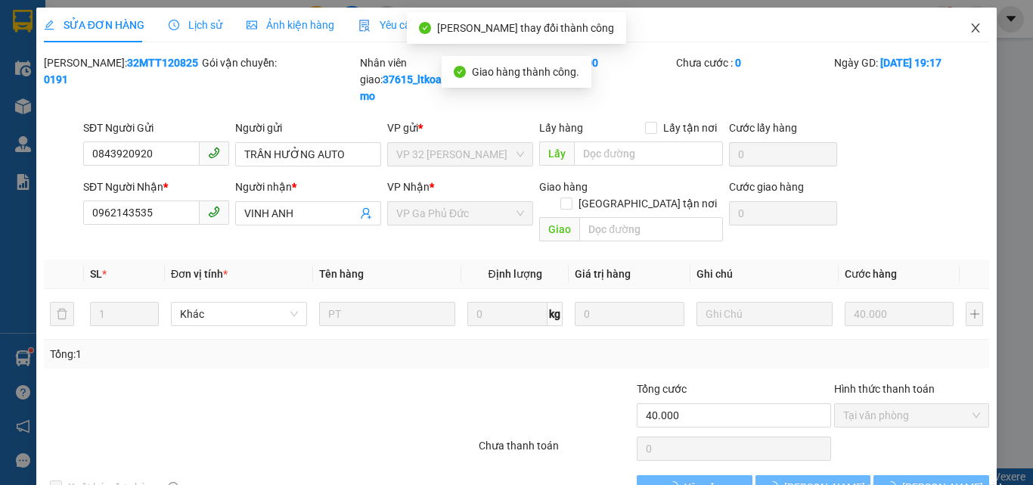
click at [970, 31] on icon "close" at bounding box center [976, 28] width 12 height 12
click at [961, 28] on div "37615_ltkoanh.namcuonglimo 1" at bounding box center [887, 19] width 291 height 26
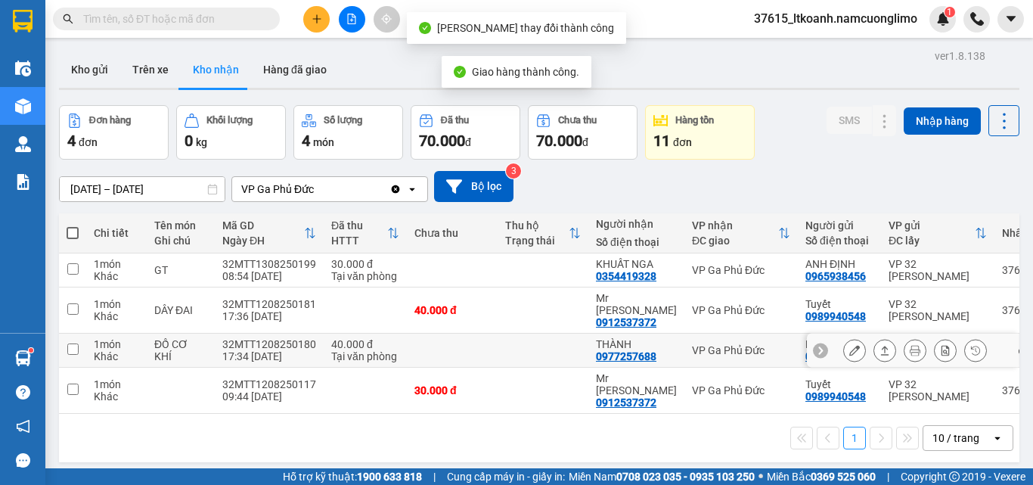
click at [806, 338] on div "HUY" at bounding box center [840, 344] width 68 height 12
checkbox input "true"
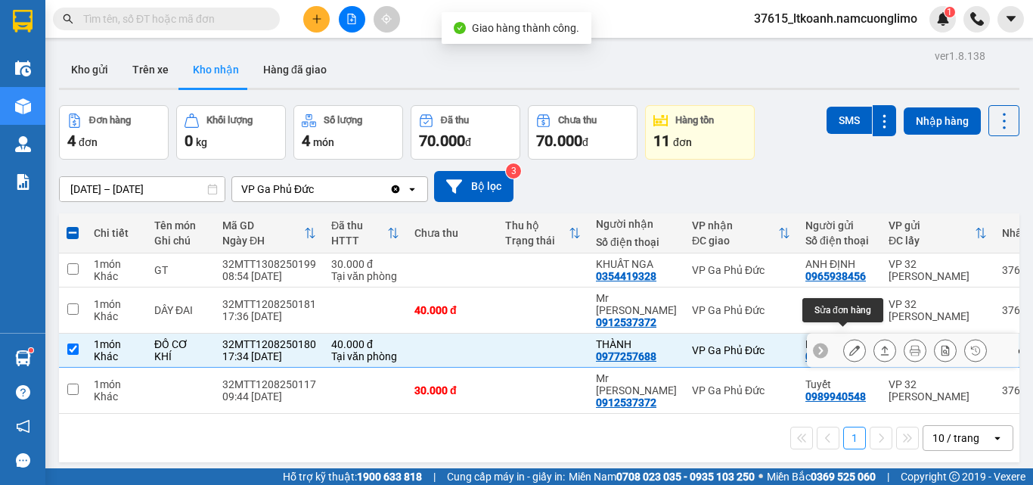
click at [849, 345] on icon at bounding box center [854, 350] width 11 height 11
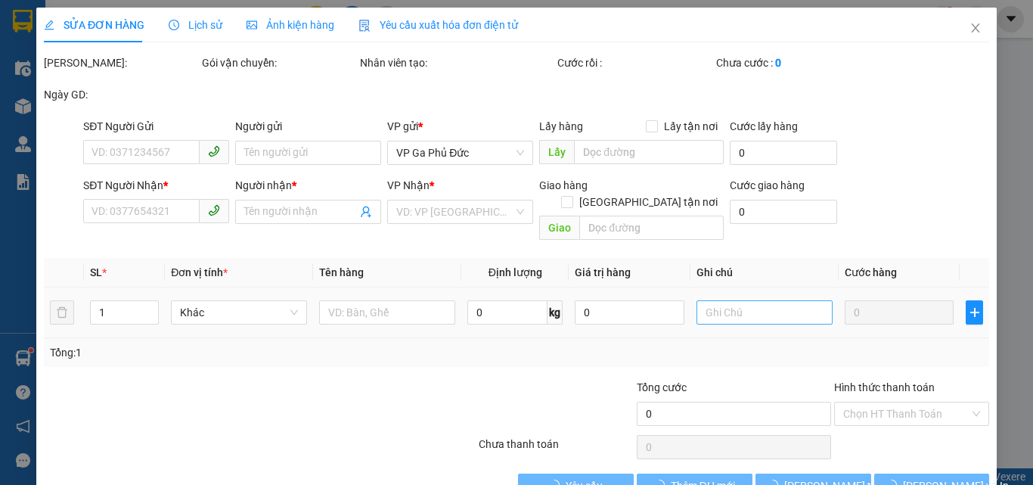
type input "0978582508"
type input "HUY"
type input "0977257688"
type input "THÀNH"
type input "40.000"
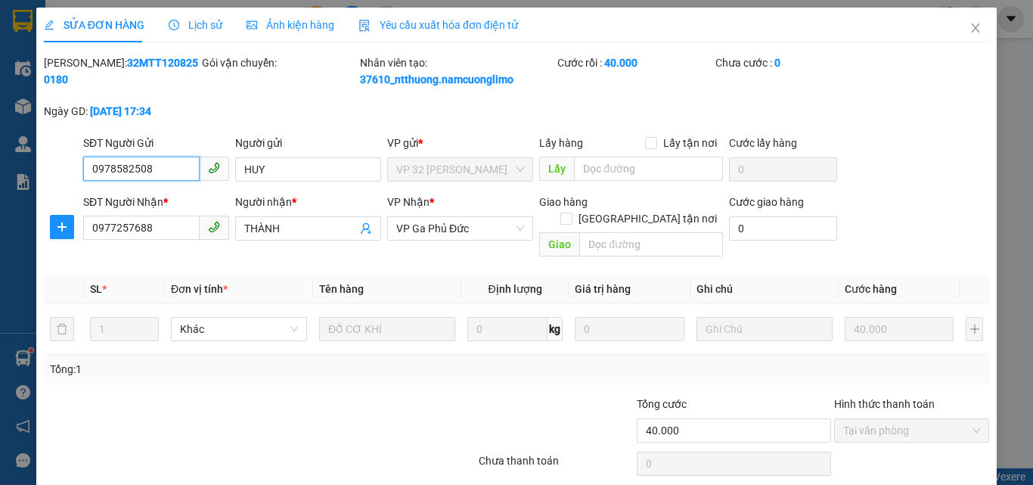
scroll to position [18, 0]
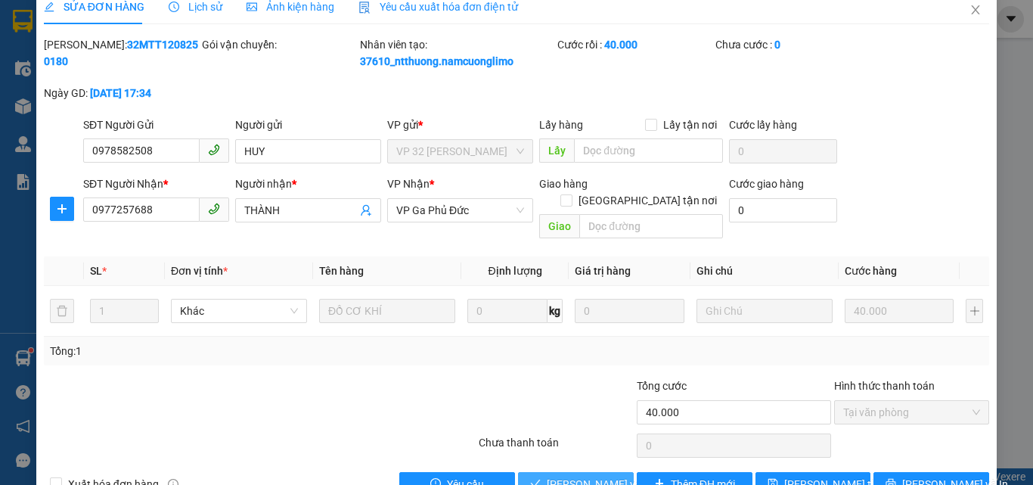
click at [557, 458] on span "[PERSON_NAME] và Giao hàng" at bounding box center [619, 484] width 145 height 17
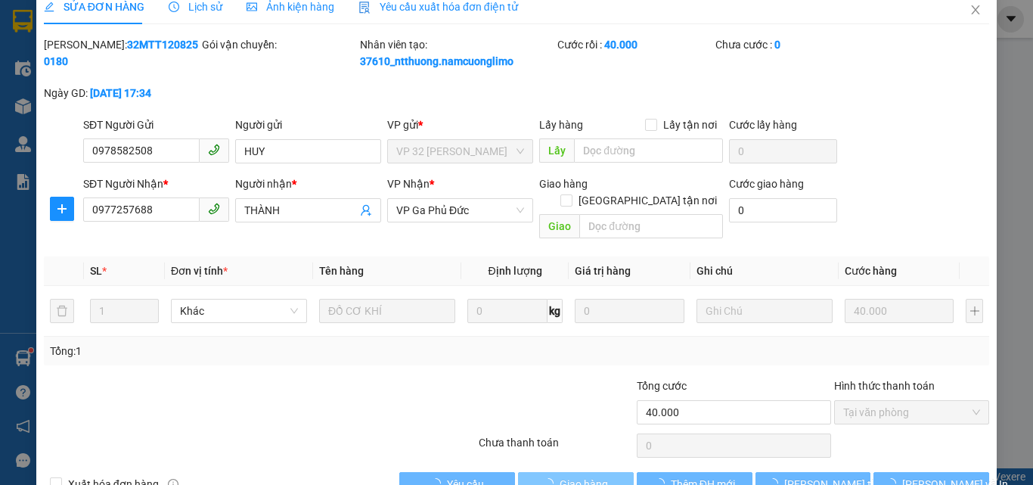
click at [564, 458] on span "Giao hàng" at bounding box center [584, 484] width 48 height 17
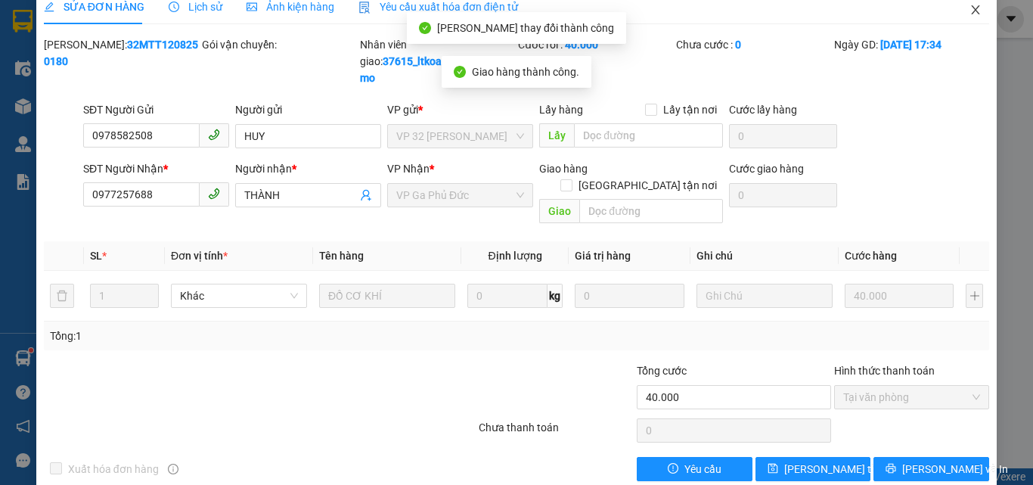
click at [970, 12] on icon "close" at bounding box center [976, 10] width 12 height 12
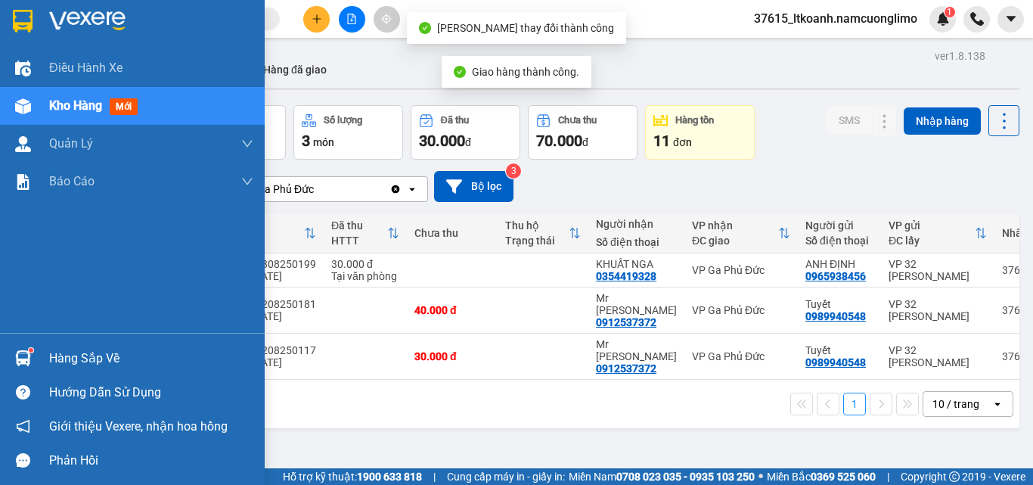
click at [67, 356] on div "Hàng sắp về" at bounding box center [151, 358] width 204 height 23
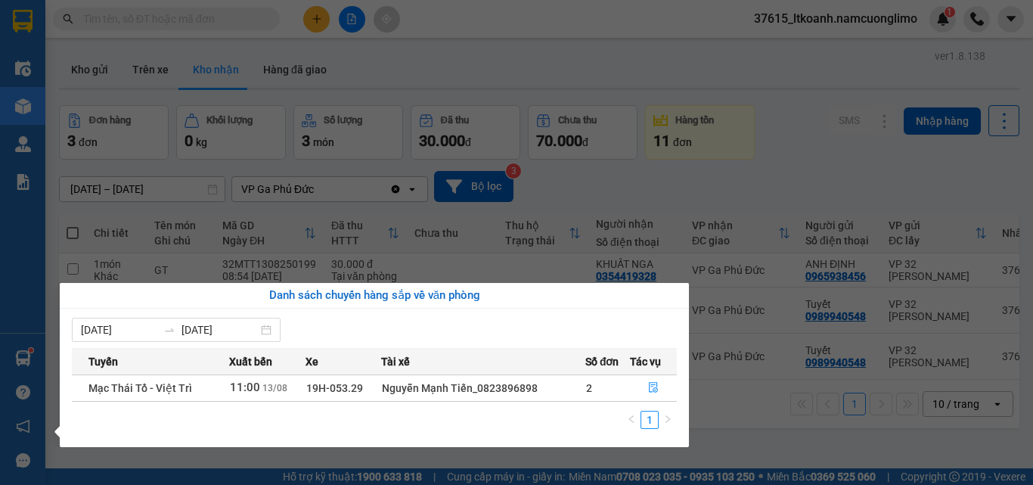
click at [745, 181] on section "Kết quả tìm kiếm ( 0 ) Bộ lọc No Data 37615_ltkoanh.namcuonglimo 1 Điều hành xe…" at bounding box center [516, 242] width 1033 height 485
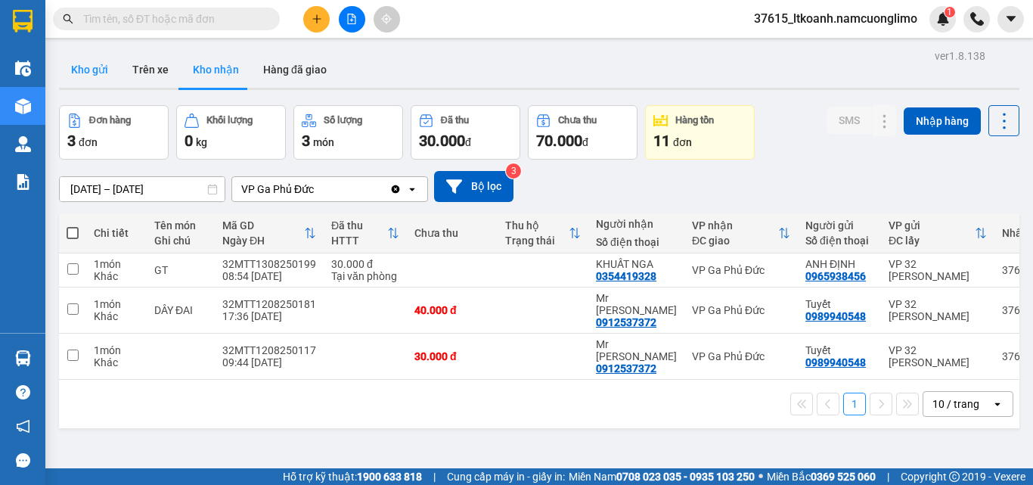
click at [92, 74] on button "Kho gửi" at bounding box center [89, 69] width 61 height 36
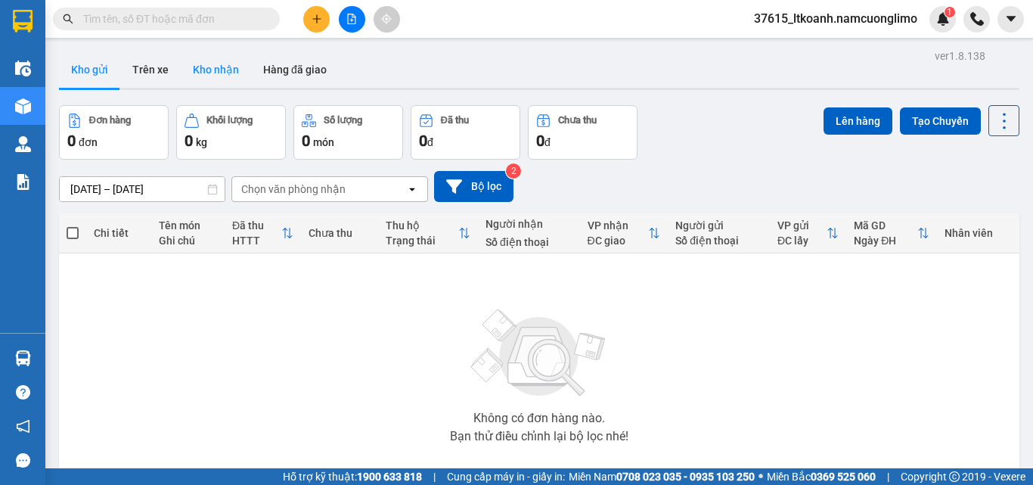
click at [219, 76] on button "Kho nhận" at bounding box center [216, 69] width 70 height 36
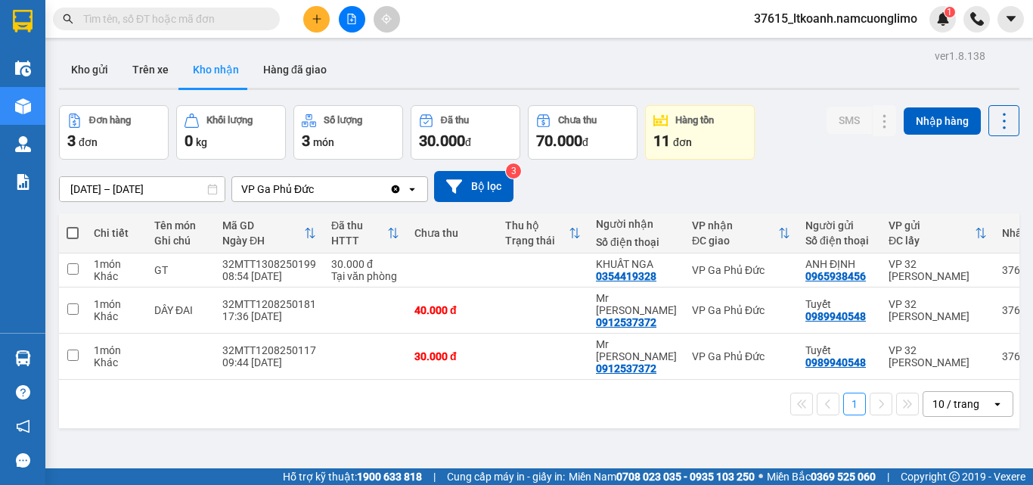
click at [540, 394] on div "1 10 / trang open" at bounding box center [539, 404] width 949 height 26
paste input "0974277902"
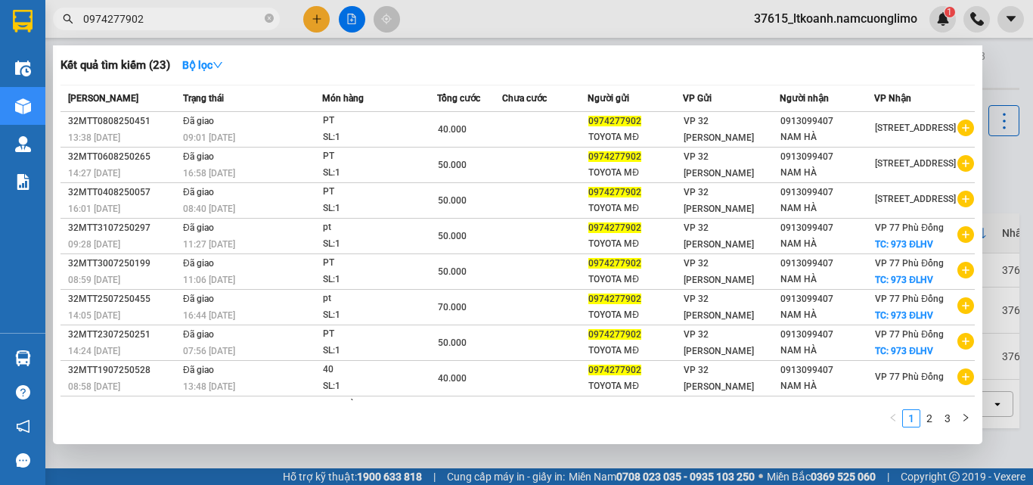
type input "0974277902"
click at [429, 29] on div at bounding box center [516, 242] width 1033 height 485
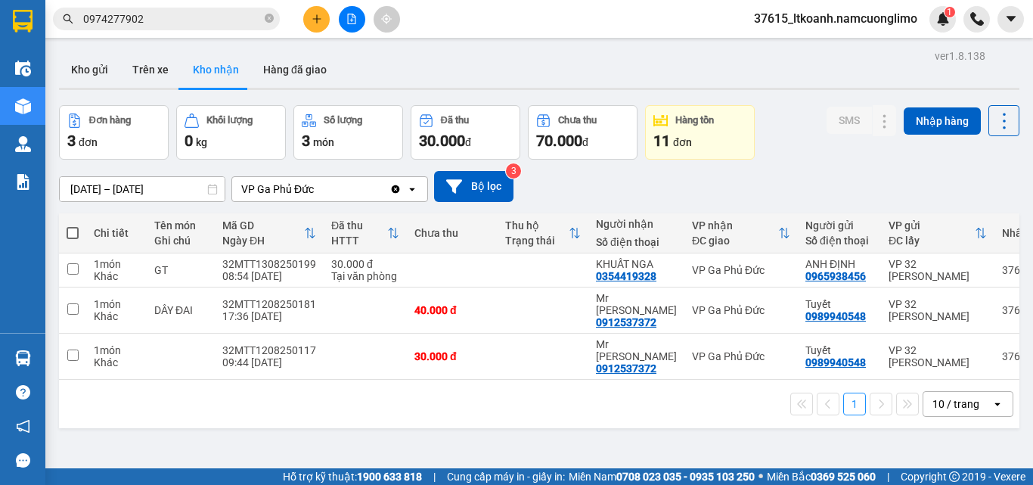
click at [172, 17] on input "0974277902" at bounding box center [172, 19] width 179 height 17
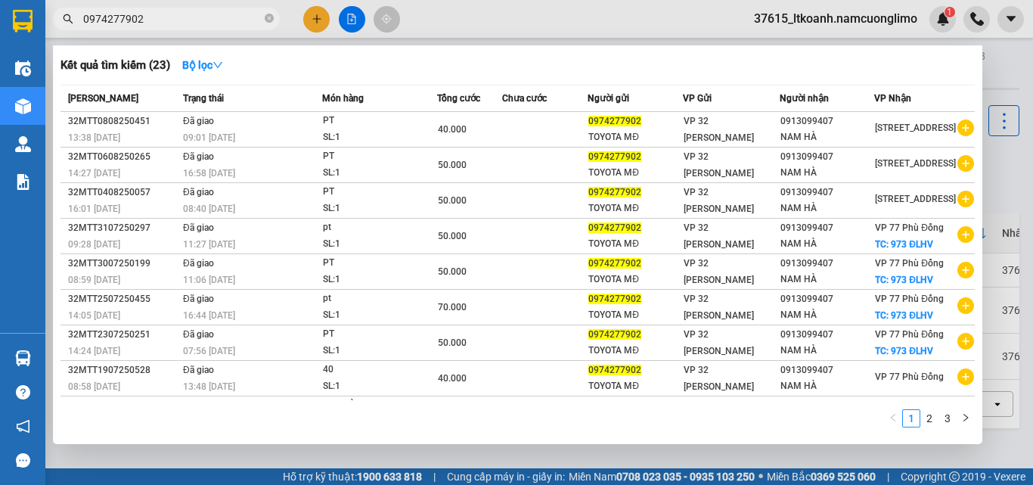
click at [543, 17] on div at bounding box center [516, 242] width 1033 height 485
